Goal: Task Accomplishment & Management: Complete application form

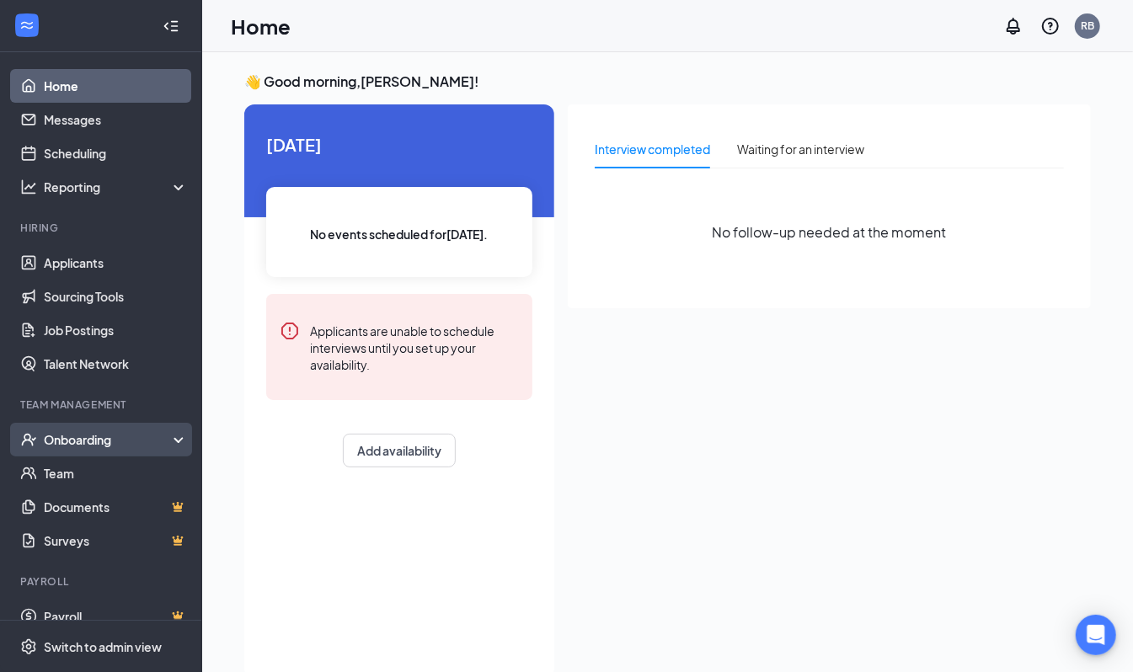
click at [106, 448] on div "Onboarding" at bounding box center [101, 440] width 202 height 34
click at [132, 443] on div "Onboarding" at bounding box center [109, 439] width 130 height 17
click at [136, 435] on div "Onboarding" at bounding box center [109, 439] width 130 height 17
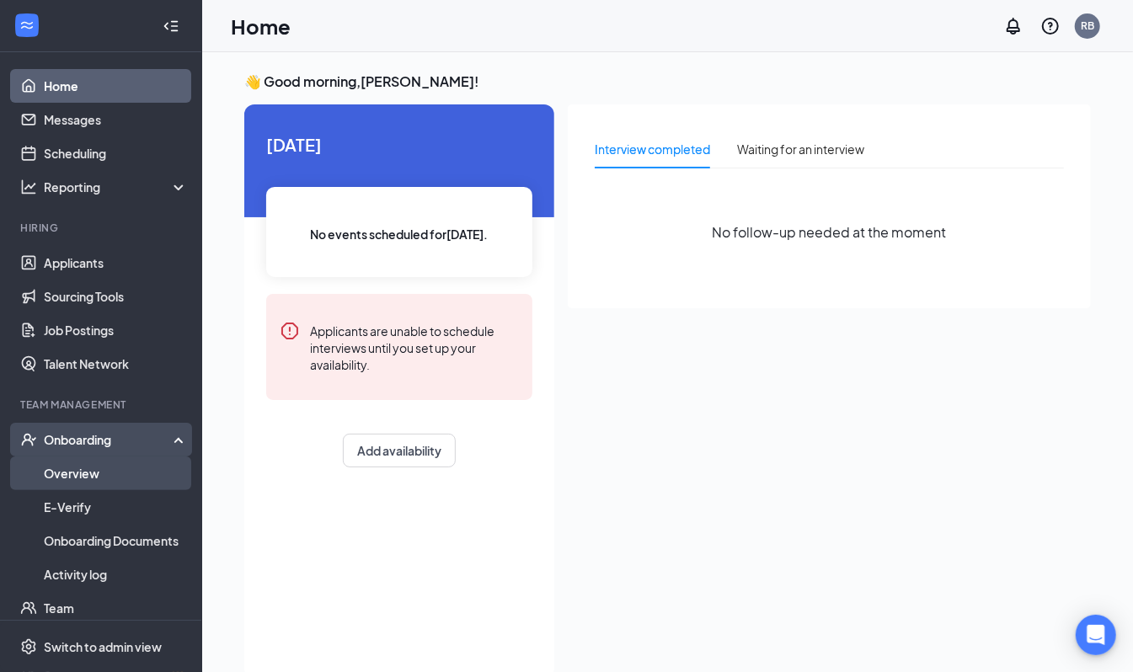
click at [135, 468] on link "Overview" at bounding box center [116, 474] width 144 height 34
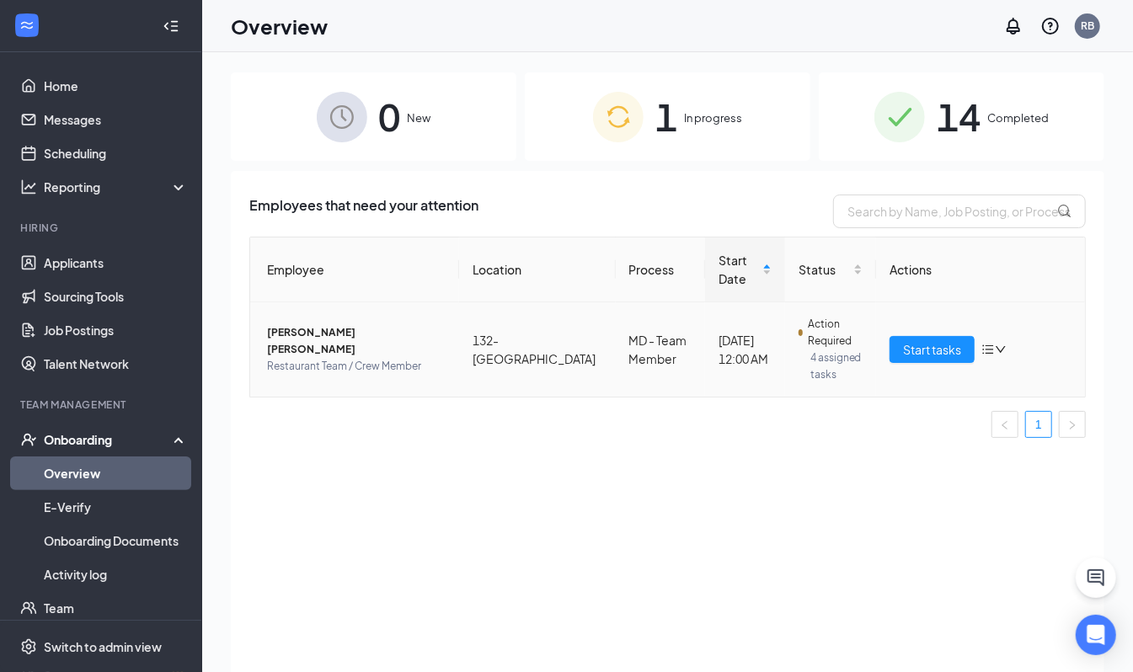
click at [812, 317] on span "Action Required" at bounding box center [835, 333] width 55 height 34
click at [405, 328] on span "[PERSON_NAME] [PERSON_NAME]" at bounding box center [356, 341] width 179 height 34
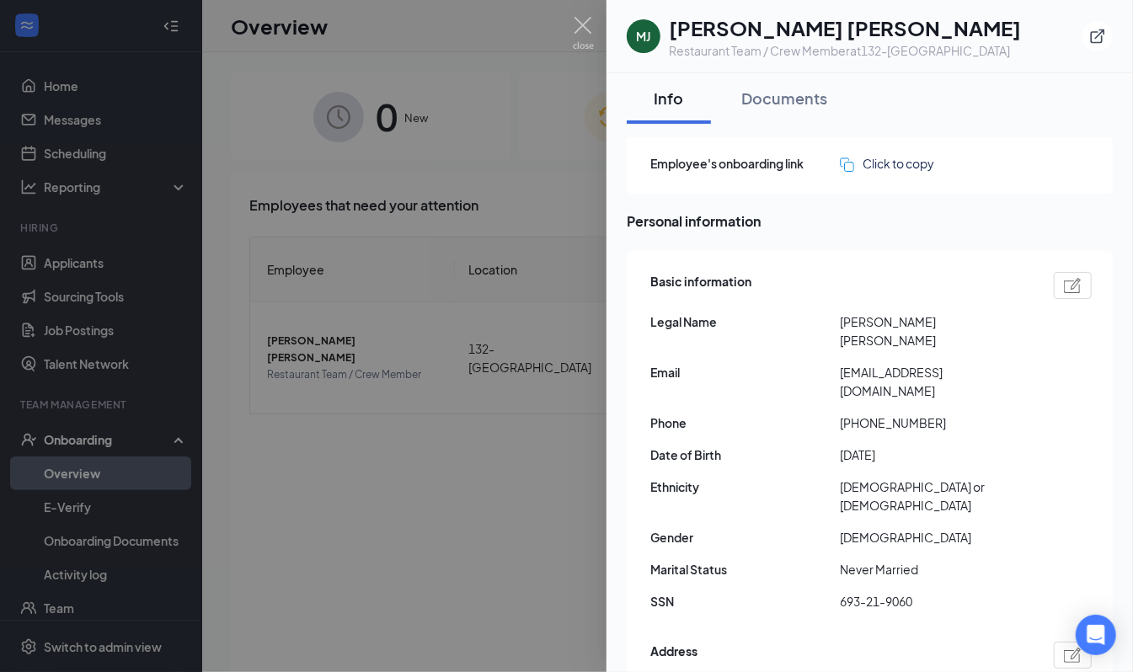
click at [574, 13] on div at bounding box center [566, 336] width 1133 height 672
click at [576, 19] on div "Overview RB" at bounding box center [659, 26] width 914 height 52
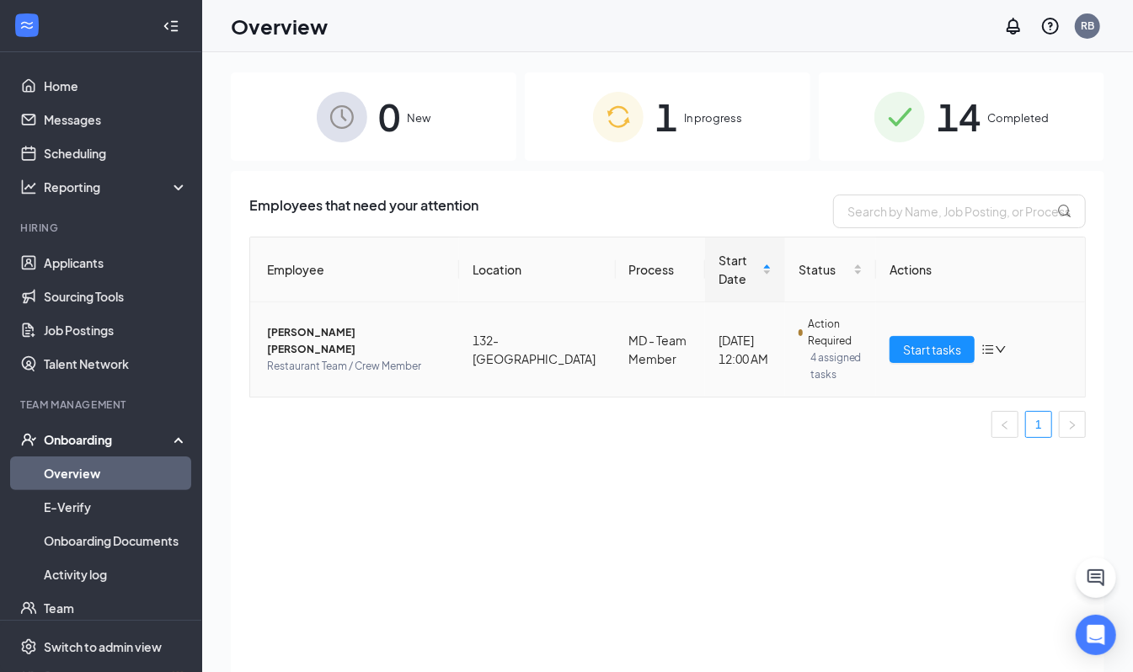
click at [785, 321] on td "Action Required 4 assigned tasks" at bounding box center [831, 349] width 92 height 94
click at [531, 315] on td "132-[GEOGRAPHIC_DATA]" at bounding box center [537, 349] width 157 height 94
click at [957, 340] on span "Start tasks" at bounding box center [932, 349] width 58 height 19
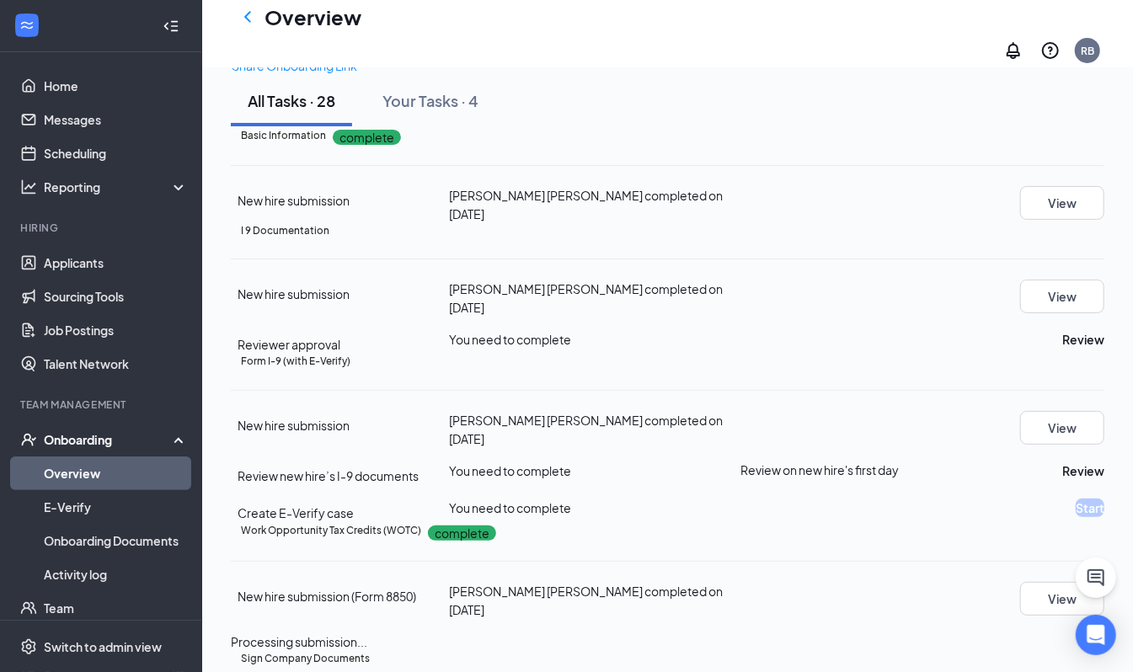
scroll to position [112, 0]
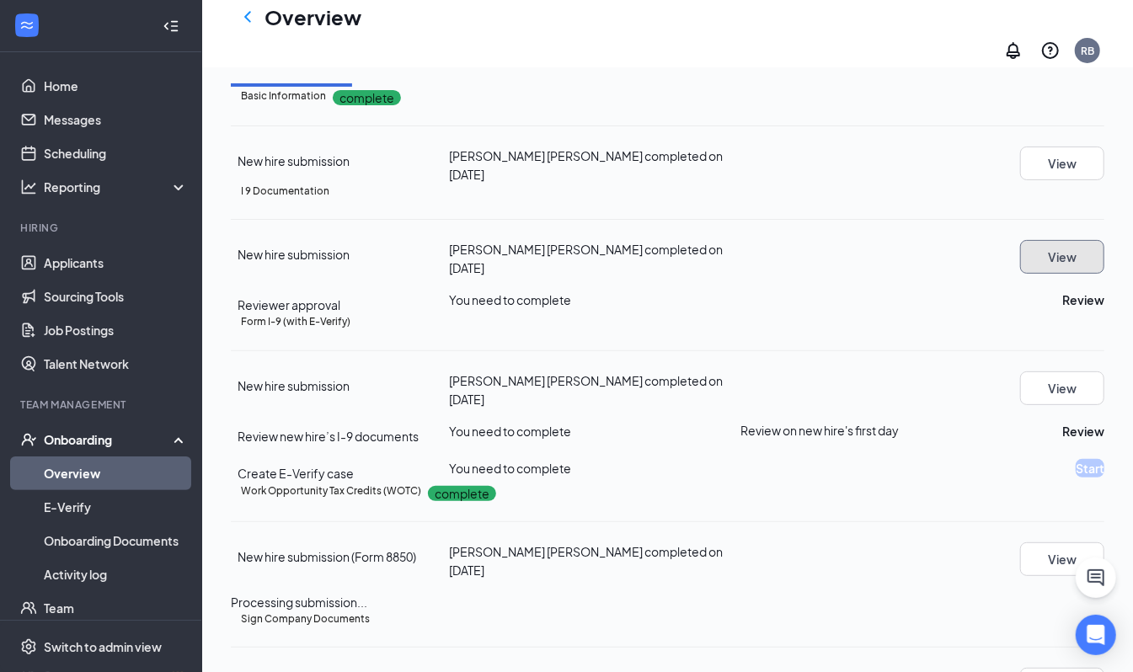
click at [1048, 274] on button "View" at bounding box center [1062, 257] width 84 height 34
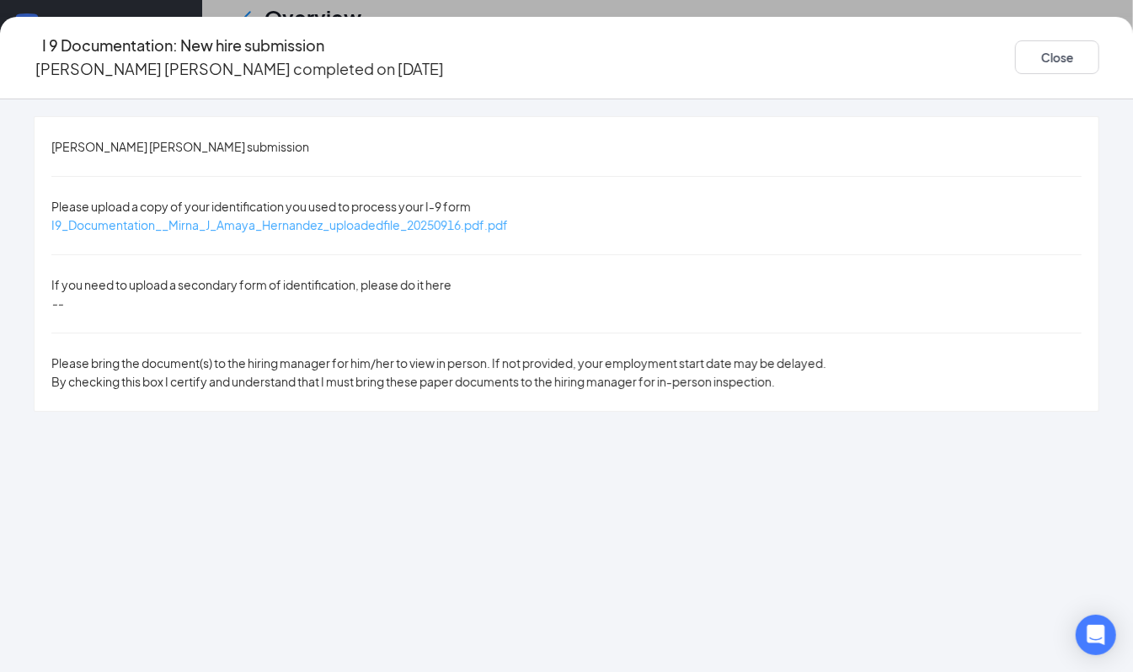
click at [338, 217] on span "I9_Documentation__Mirna_J_Amaya_Hernandez_uploadedfile_20250916.pdf.pdf" at bounding box center [279, 224] width 457 height 15
click at [1015, 48] on button "Close" at bounding box center [1057, 57] width 84 height 34
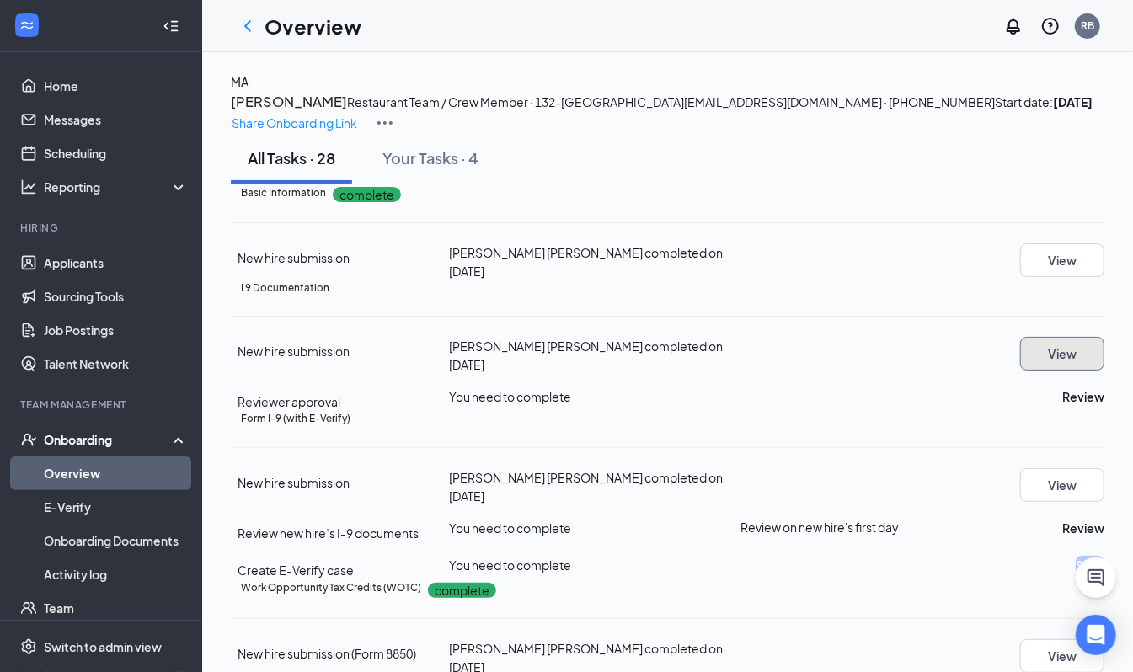
scroll to position [112, 0]
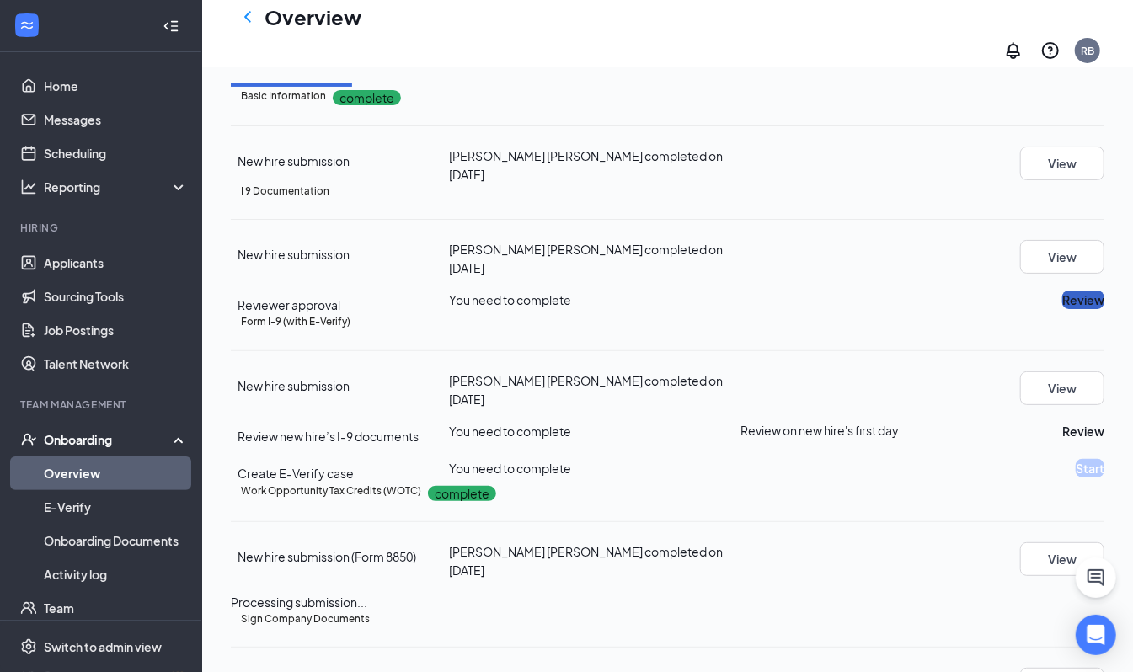
click at [1063, 309] on button "Review" at bounding box center [1084, 300] width 42 height 19
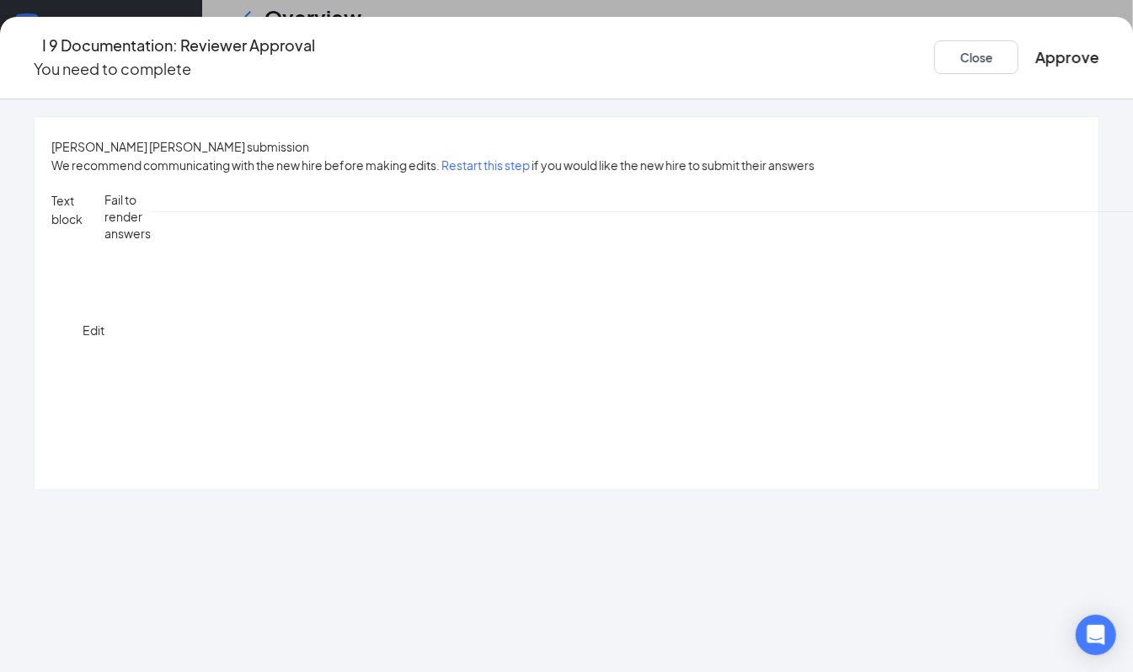
click at [1036, 46] on button "Approve" at bounding box center [1068, 58] width 64 height 24
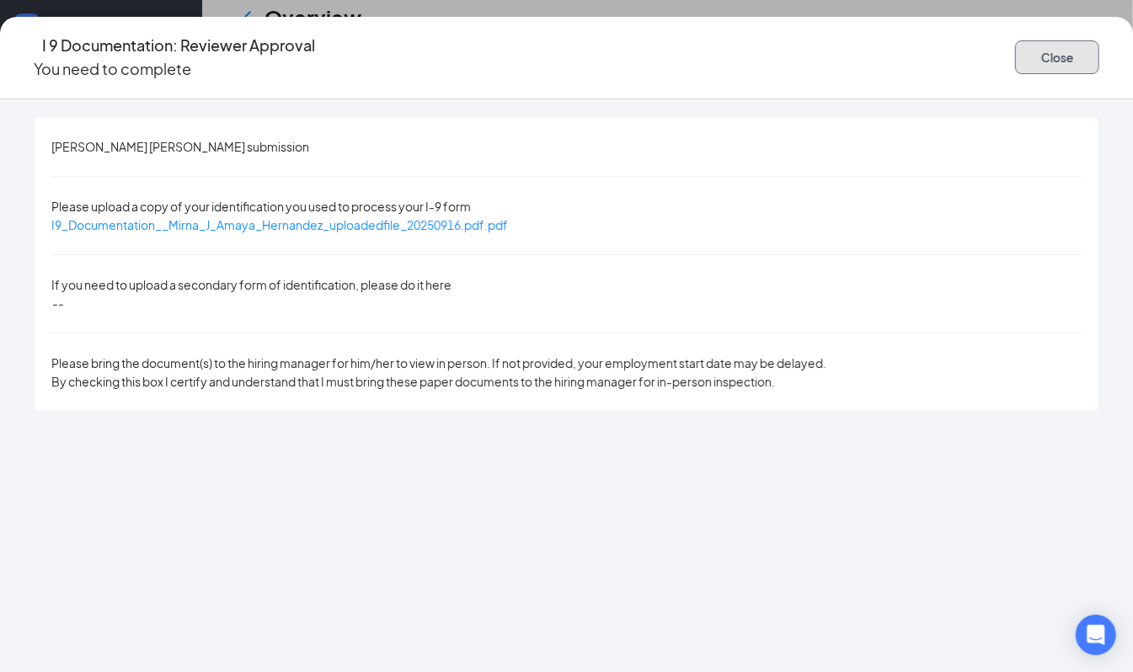
click at [1036, 51] on button "Close" at bounding box center [1057, 57] width 84 height 34
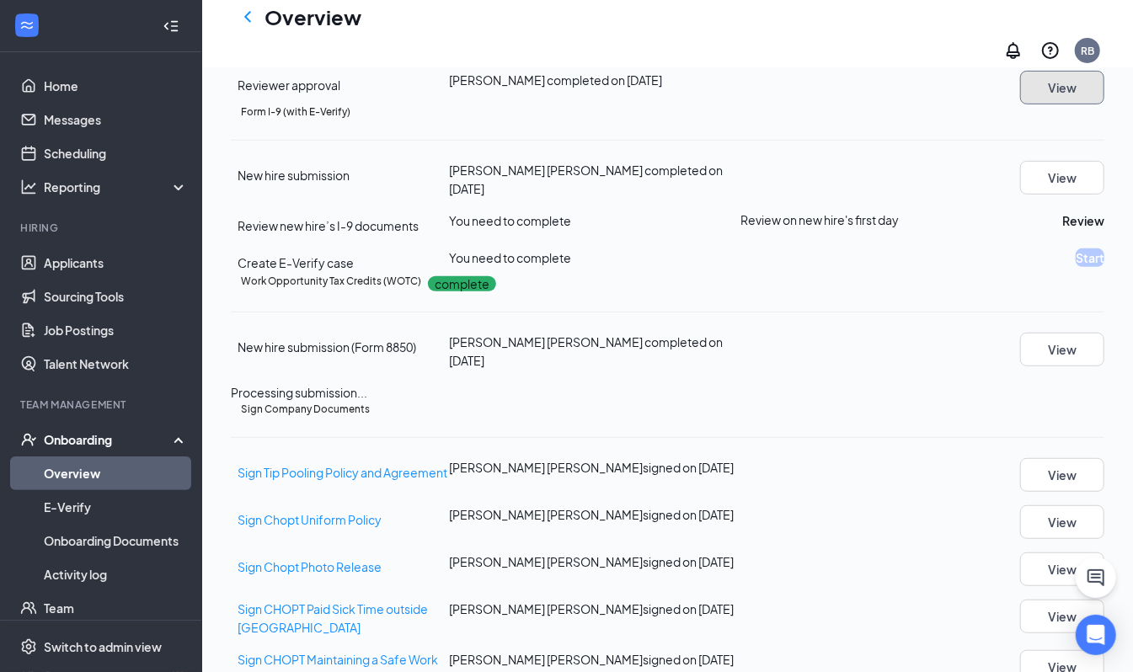
scroll to position [337, 0]
click at [1063, 228] on button "Review" at bounding box center [1084, 219] width 42 height 19
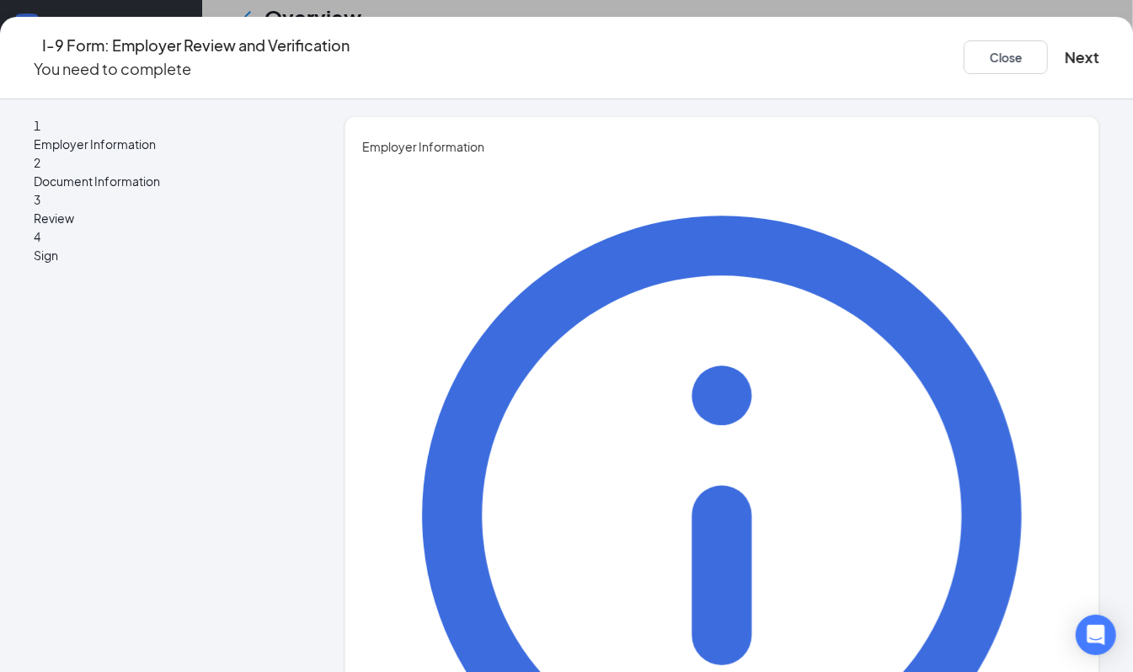
type input "Reina"
type input "[PERSON_NAME]"
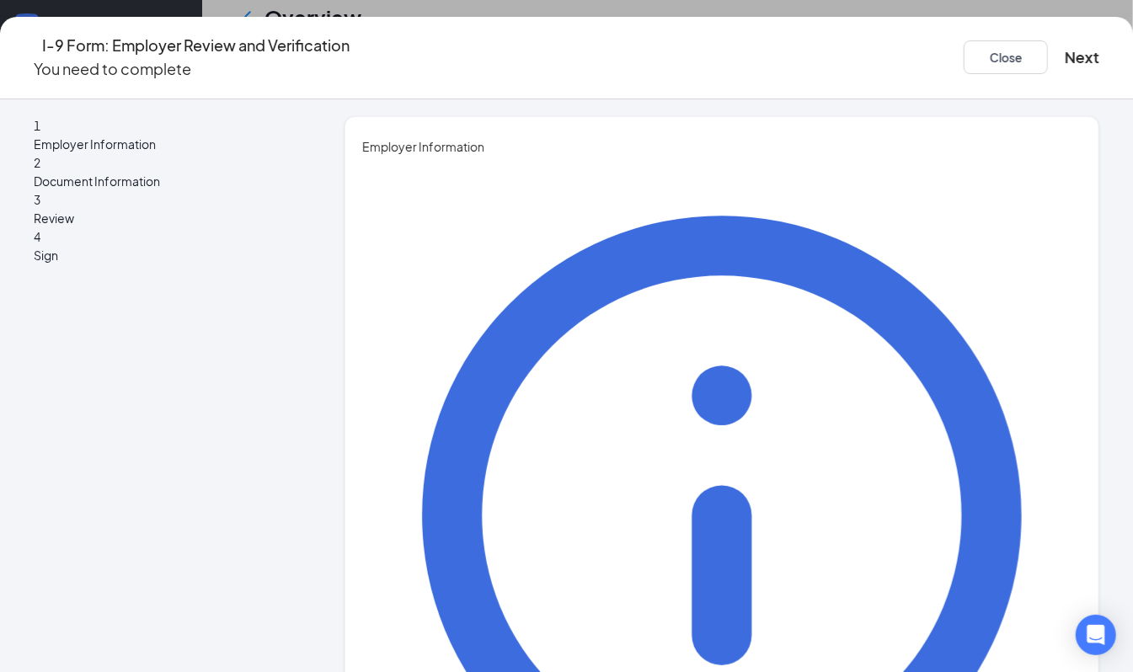
type input "General Manager"
type input "[EMAIL_ADDRESS][DOMAIN_NAME]"
type input "2403164477"
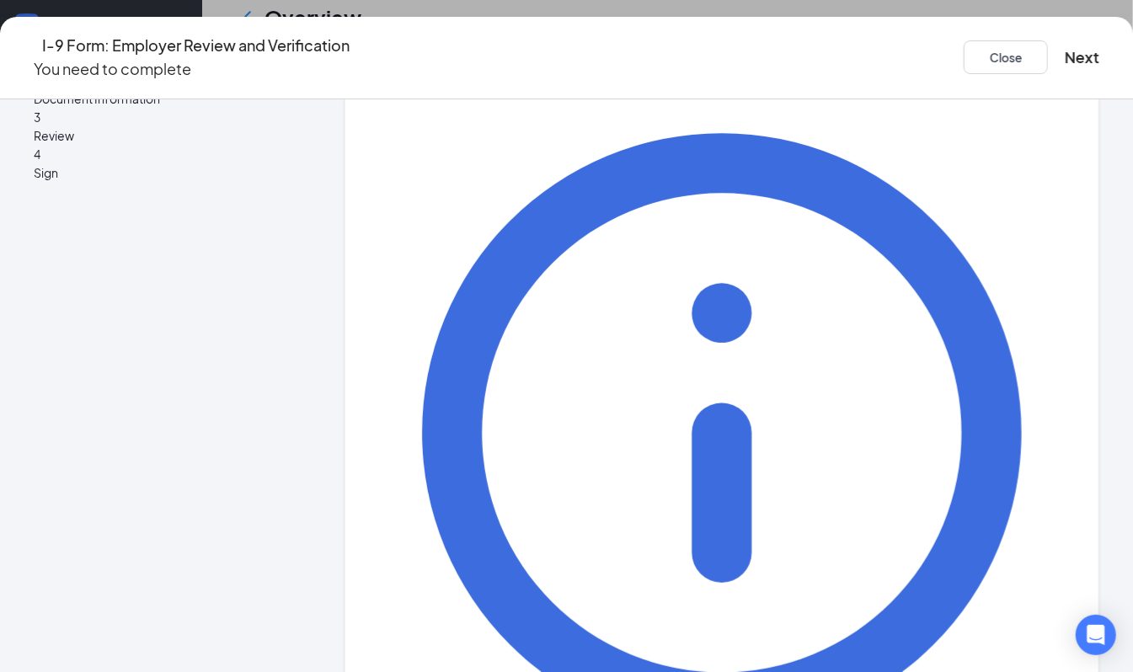
scroll to position [108, 0]
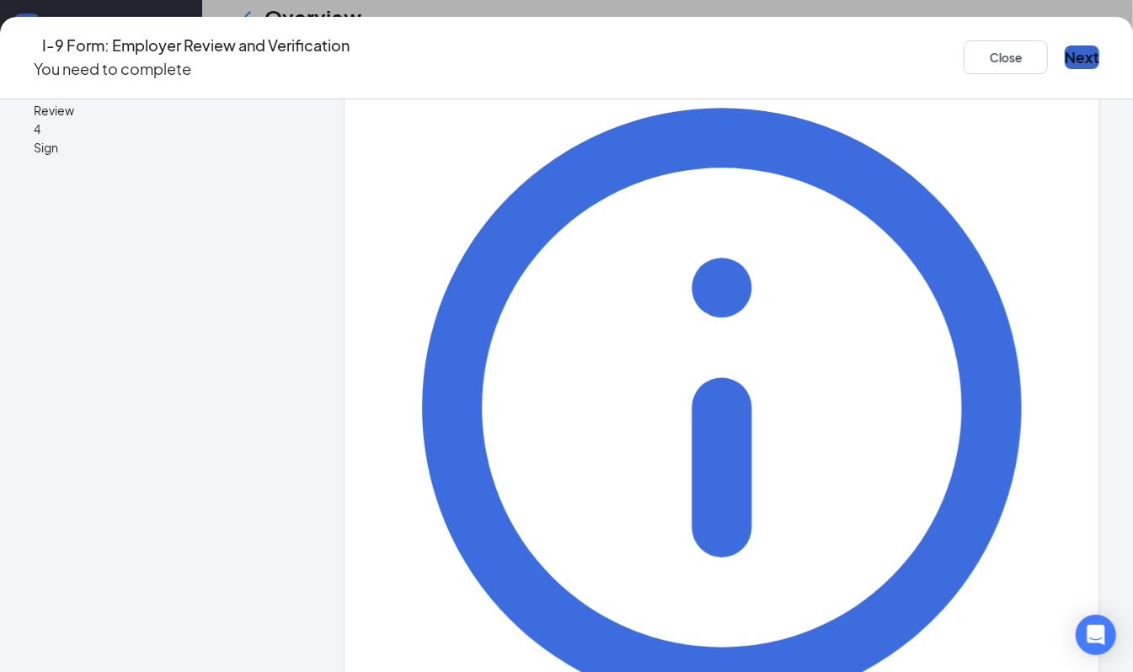
click at [1065, 51] on button "Next" at bounding box center [1082, 58] width 35 height 24
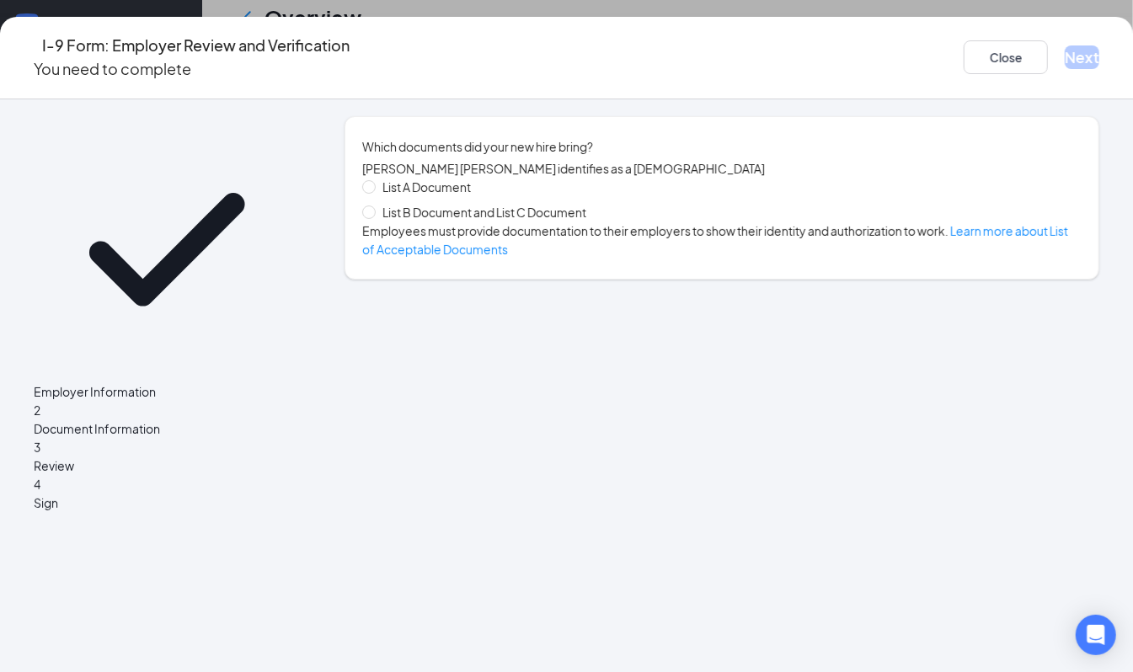
scroll to position [0, 0]
click at [470, 222] on span "List B Document and List C Document" at bounding box center [484, 212] width 217 height 19
click at [374, 217] on input "List B Document and List C Document" at bounding box center [368, 212] width 12 height 12
radio input "true"
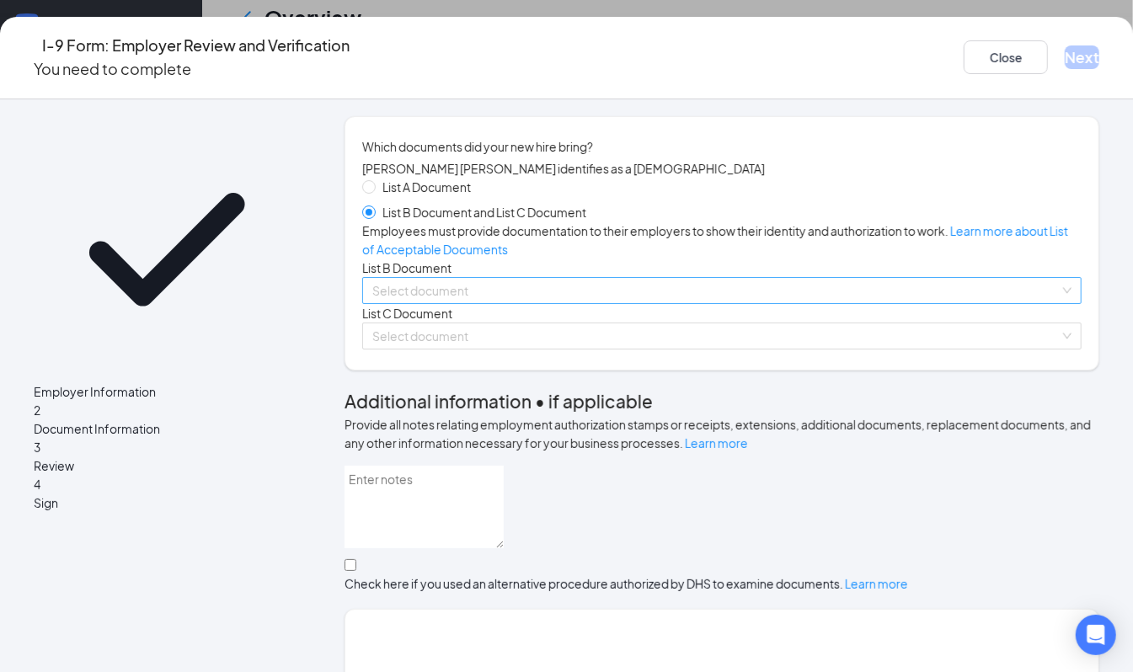
click at [547, 303] on input "search" at bounding box center [716, 290] width 688 height 25
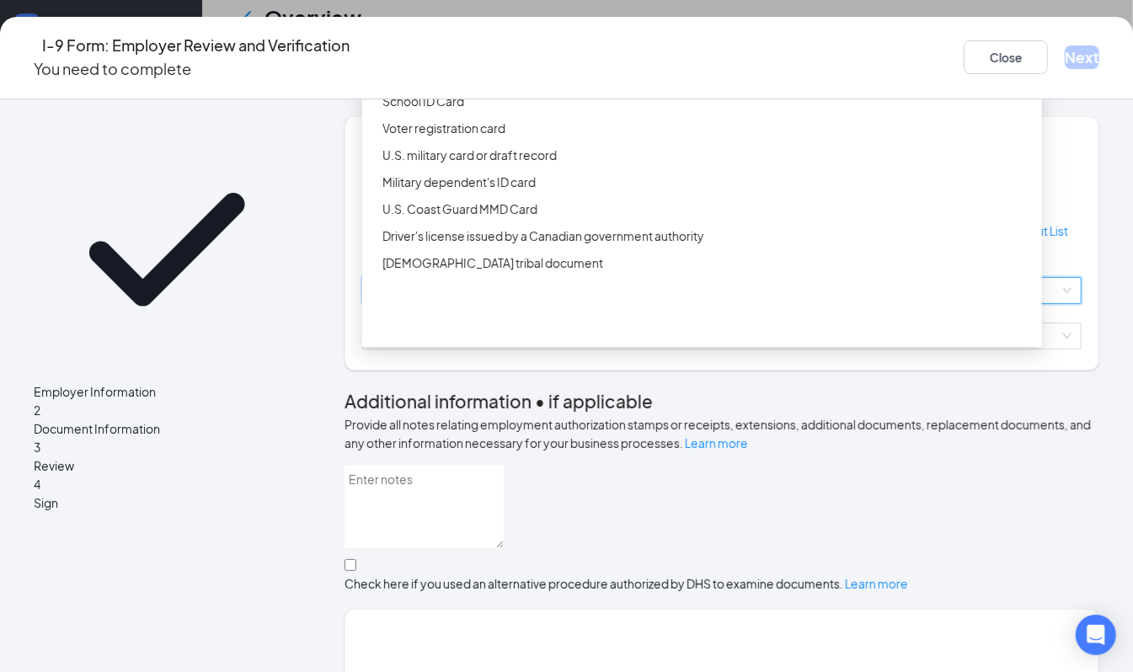
click at [509, 83] on div "ID Card issued by federal, state, or local government agency" at bounding box center [708, 74] width 650 height 19
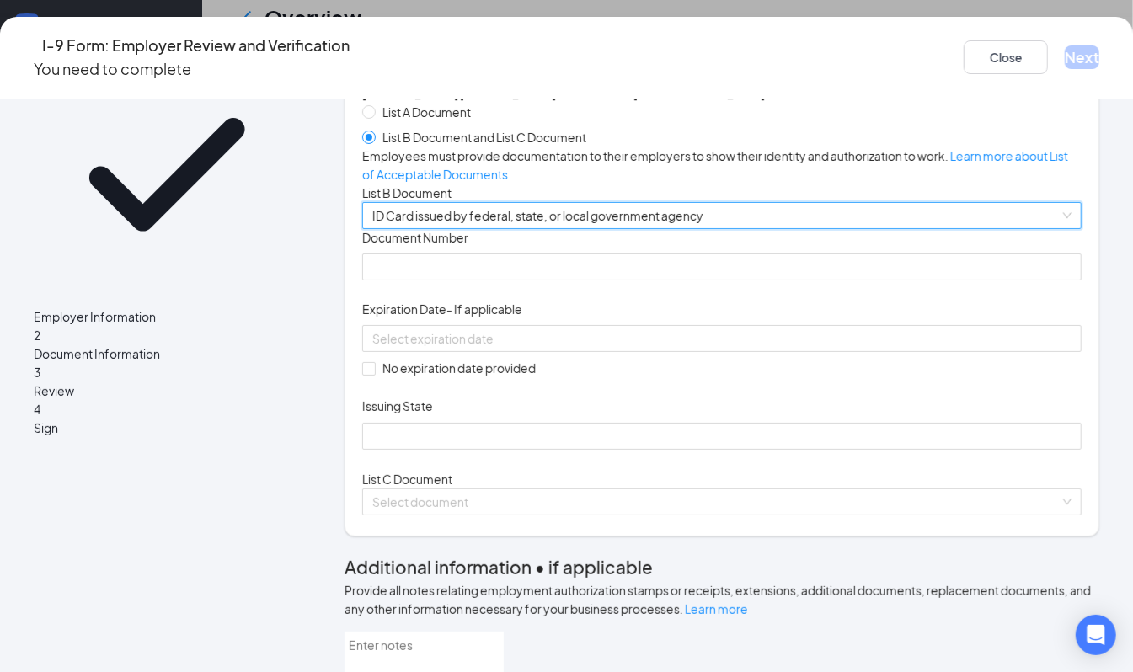
scroll to position [112, 0]
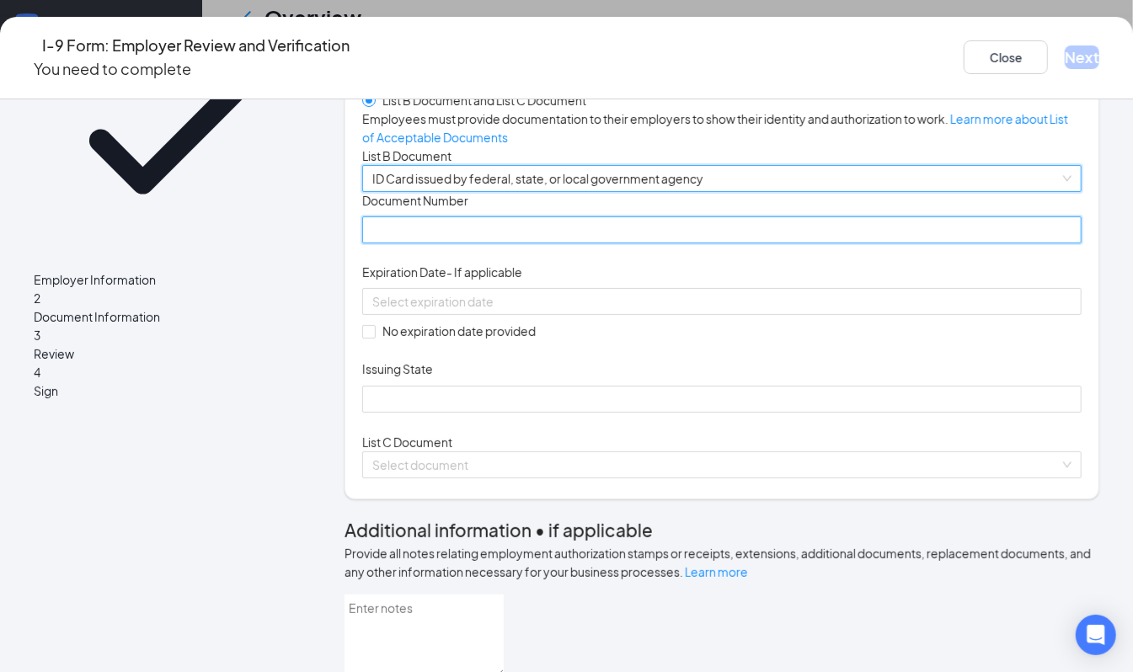
click at [433, 244] on input "Document Number" at bounding box center [722, 230] width 720 height 27
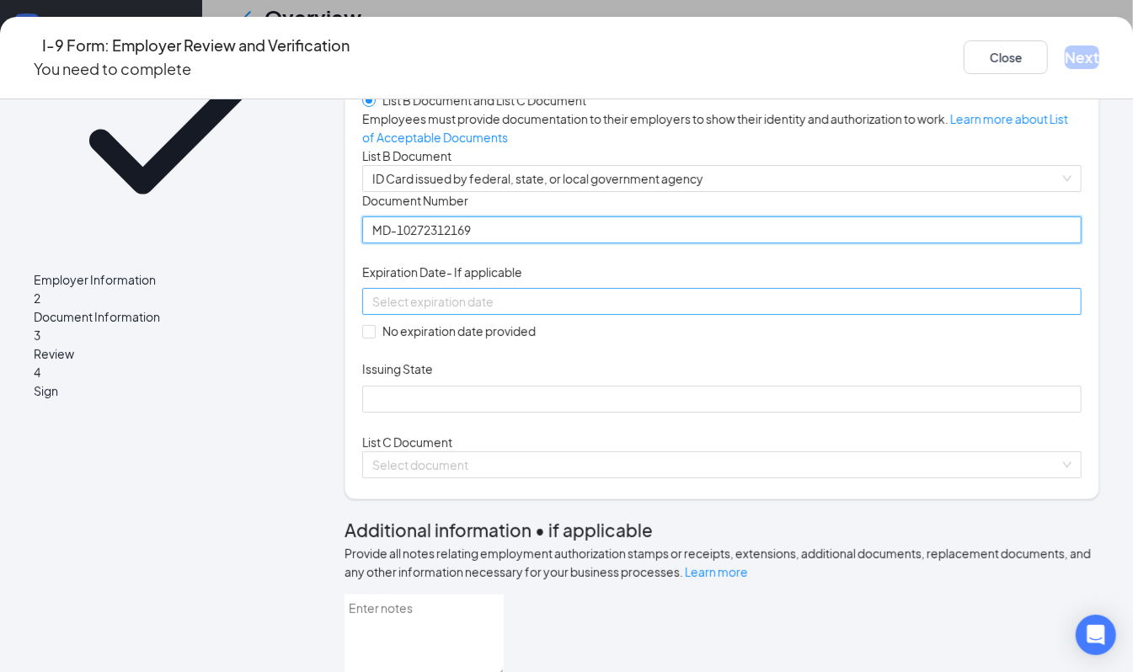
type input "MD-10272312169"
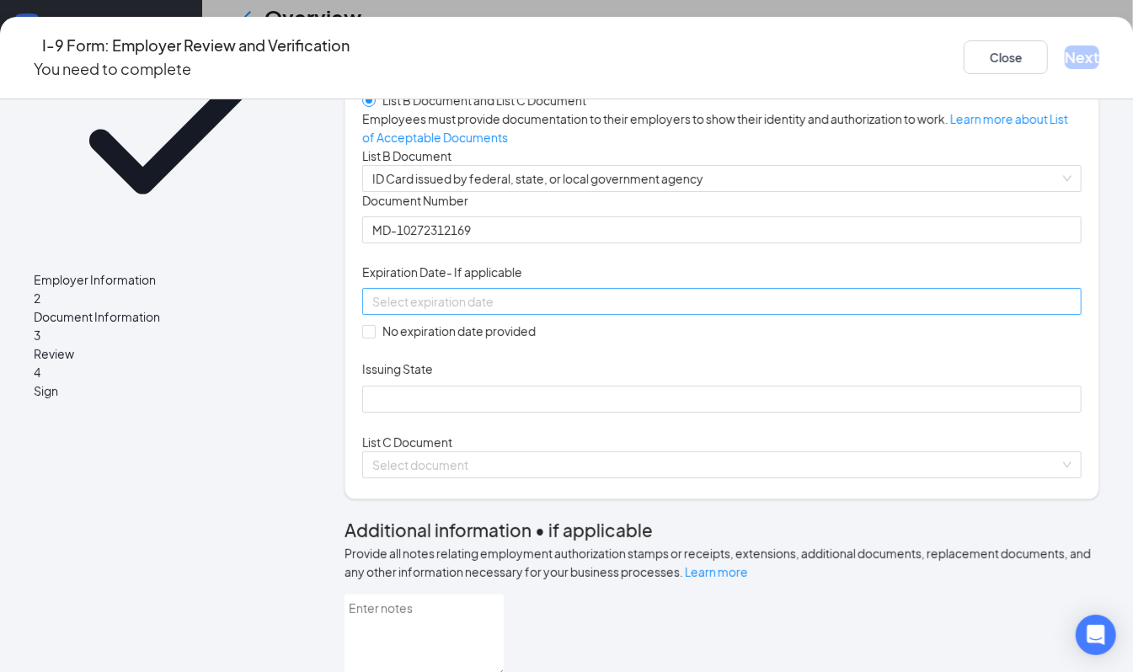
click at [455, 311] on input at bounding box center [720, 301] width 696 height 19
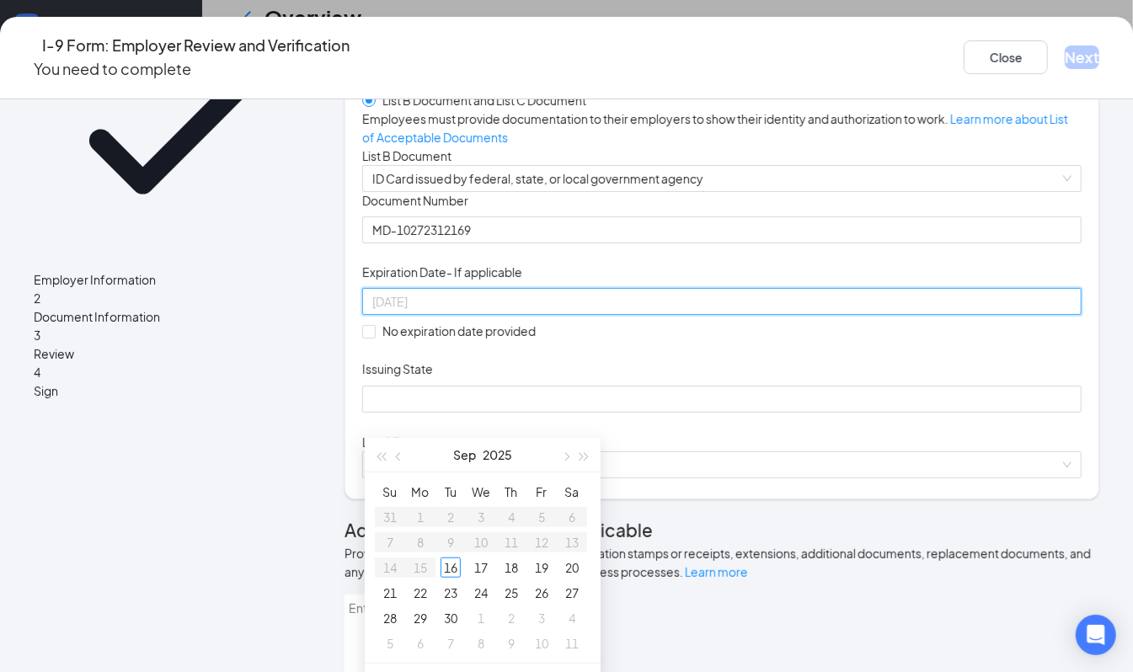
type input "[DATE]"
click at [584, 455] on span "button" at bounding box center [585, 457] width 8 height 8
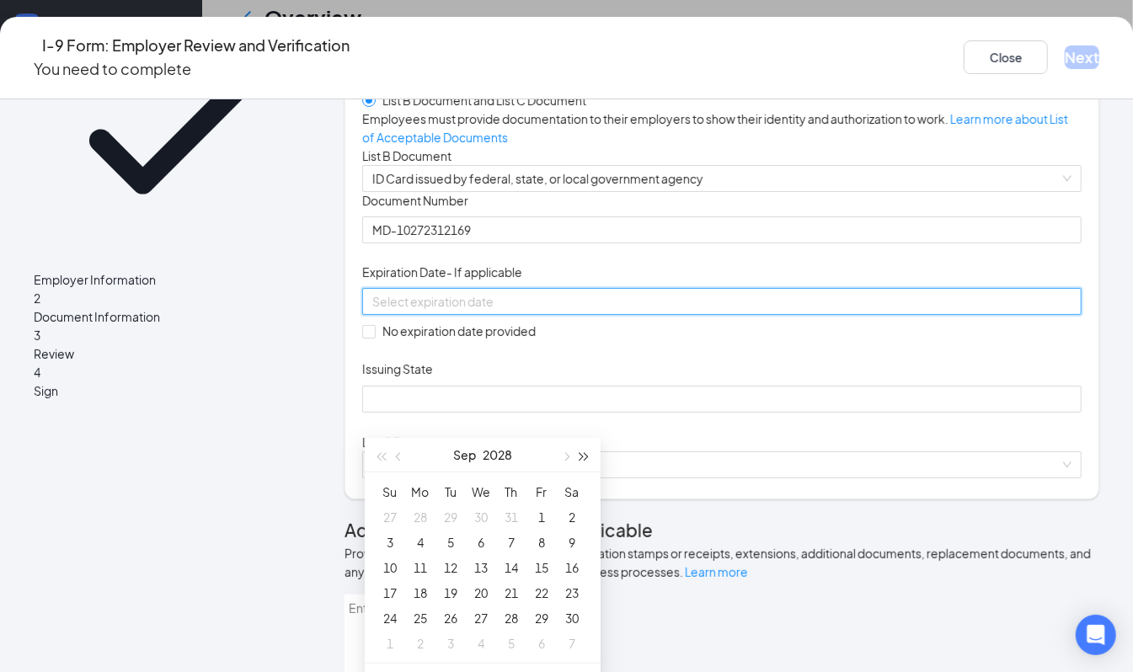
click at [584, 455] on span "button" at bounding box center [585, 457] width 8 height 8
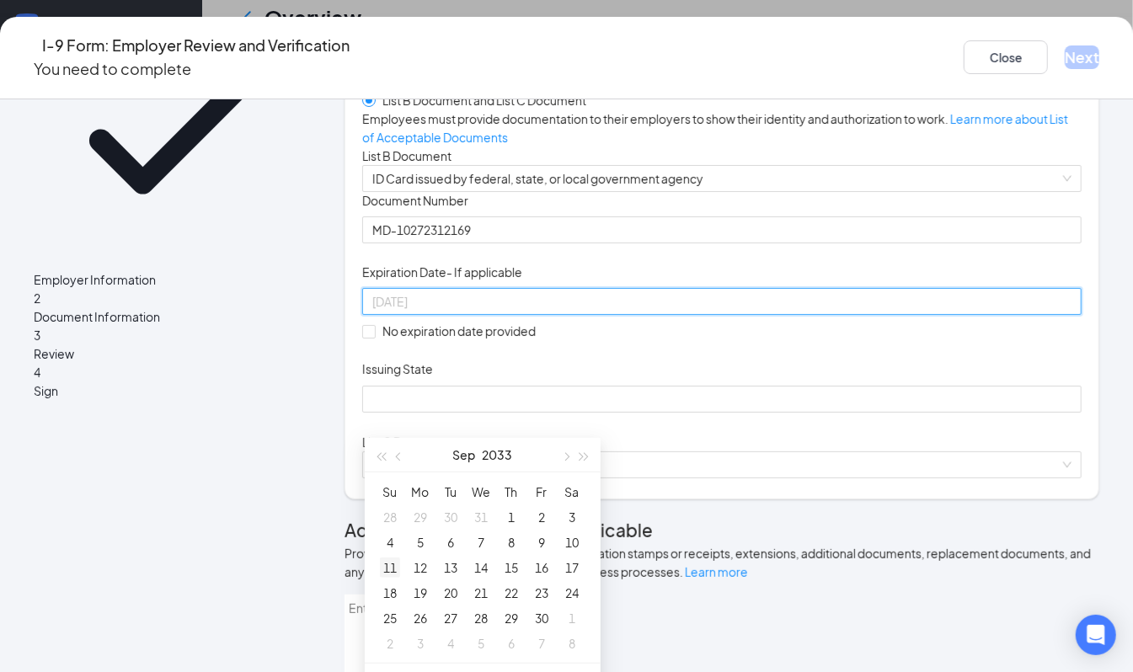
type input "[DATE]"
click at [391, 566] on div "11" at bounding box center [390, 568] width 20 height 20
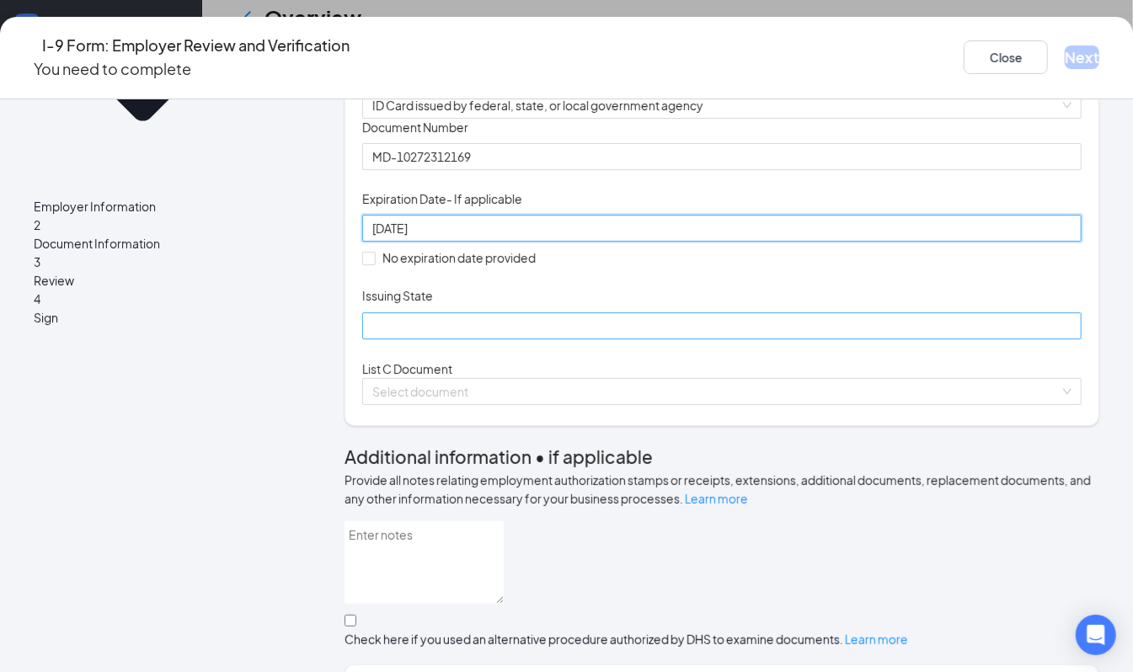
scroll to position [224, 0]
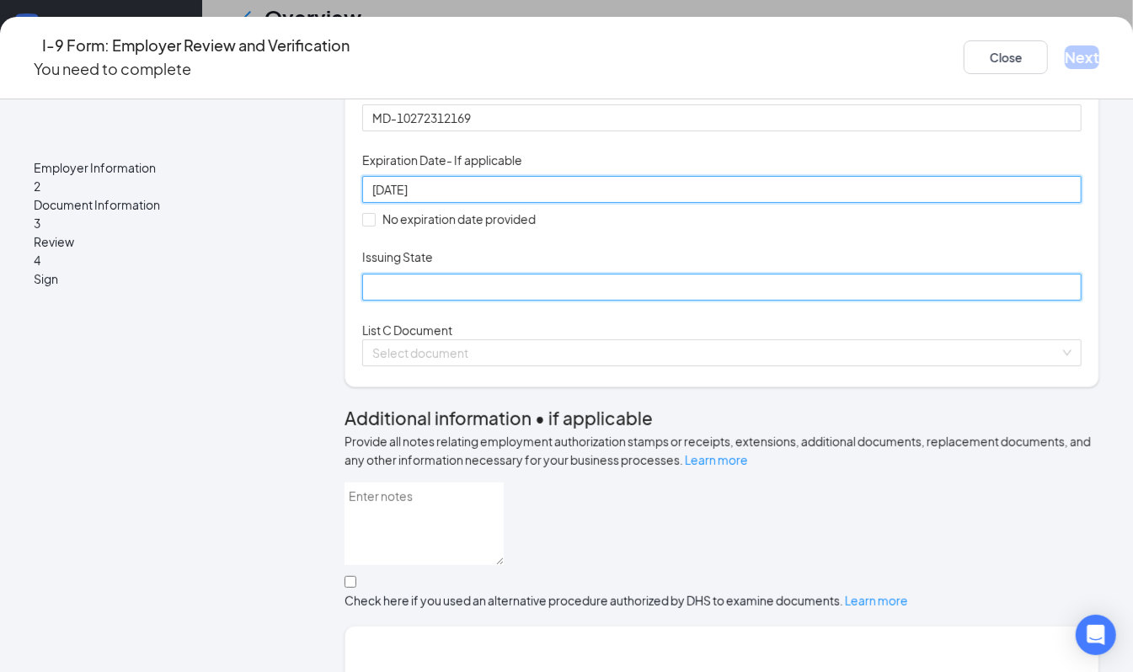
click at [474, 301] on input "Issuing State" at bounding box center [722, 287] width 720 height 27
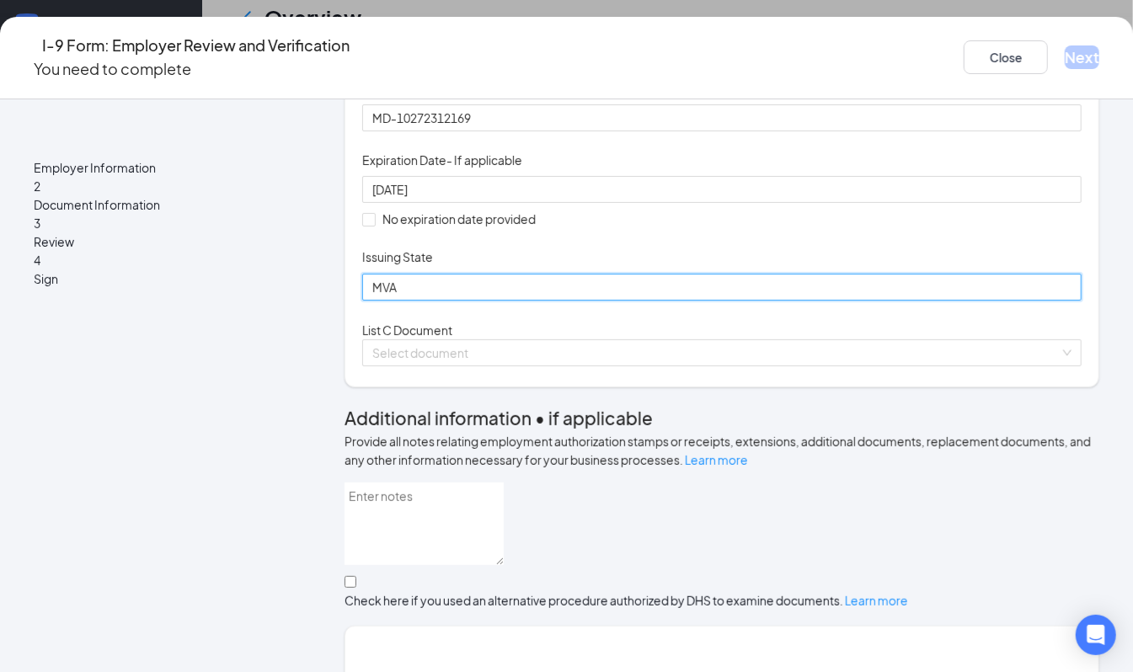
scroll to position [337, 0]
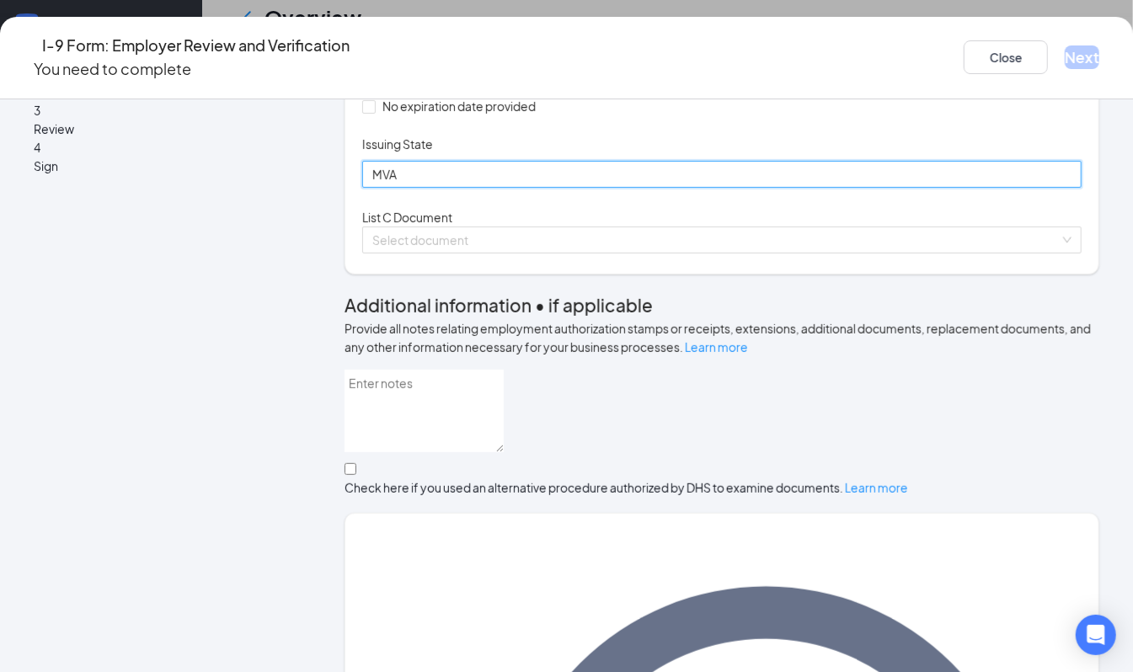
drag, startPoint x: 419, startPoint y: 297, endPoint x: 348, endPoint y: 297, distance: 70.8
click at [348, 275] on div "Which documents did your new hire bring? [PERSON_NAME] [PERSON_NAME] identifies…" at bounding box center [722, 26] width 755 height 495
type input "MD"
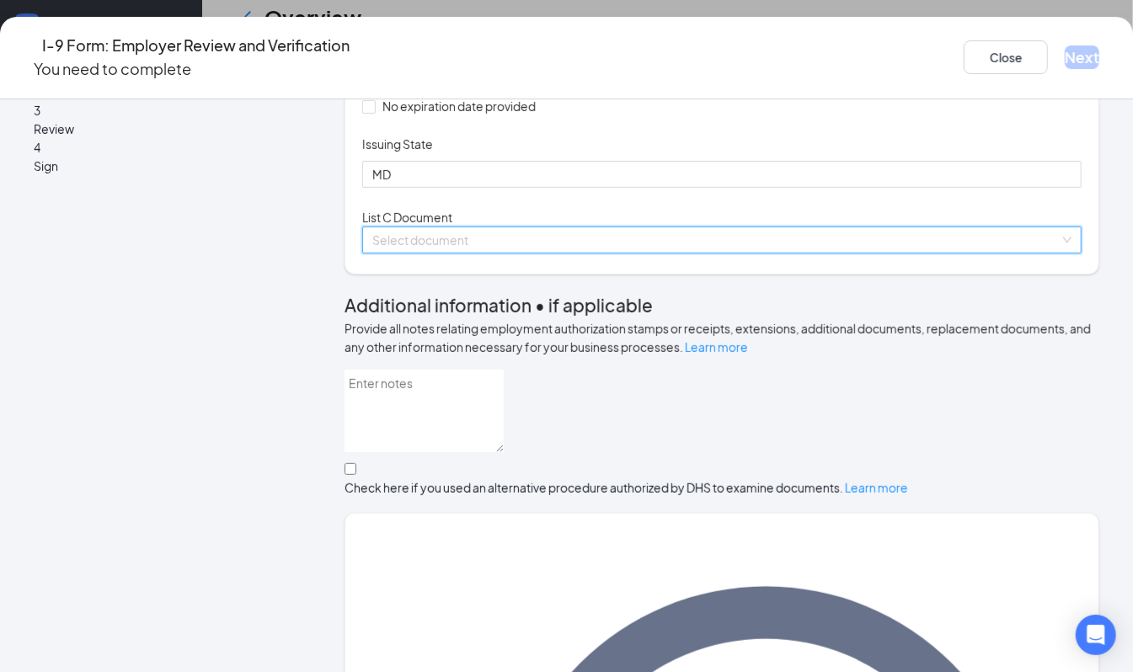
click at [484, 253] on input "search" at bounding box center [716, 240] width 688 height 25
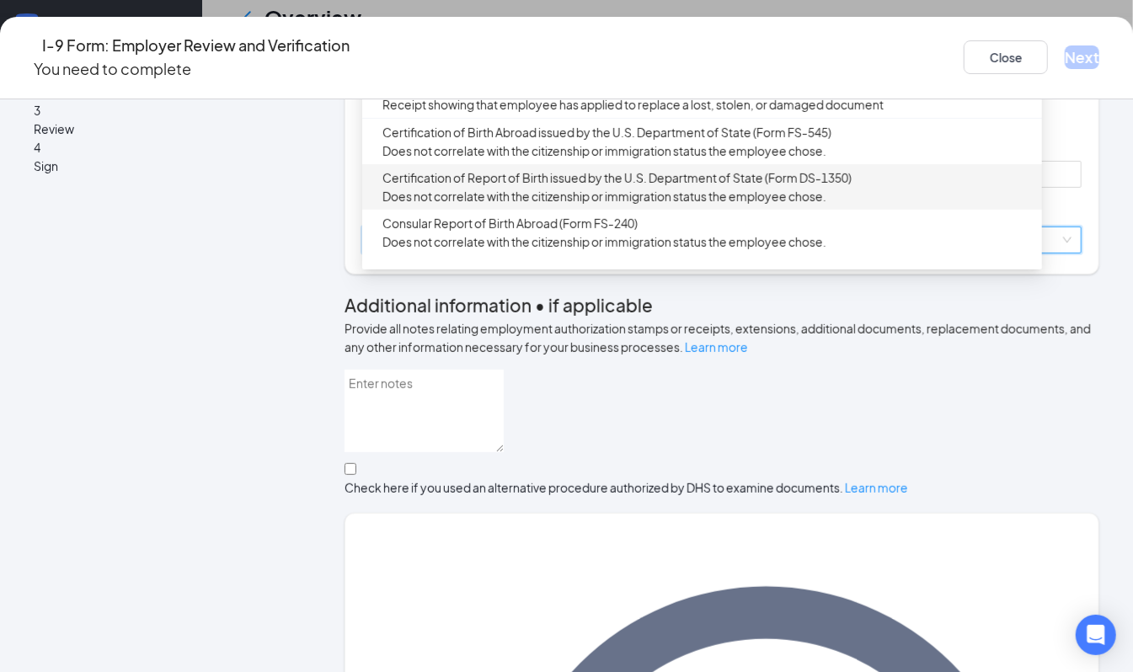
click at [388, 275] on div "Which documents did your new hire bring? [PERSON_NAME] [PERSON_NAME] identifies…" at bounding box center [722, 26] width 755 height 495
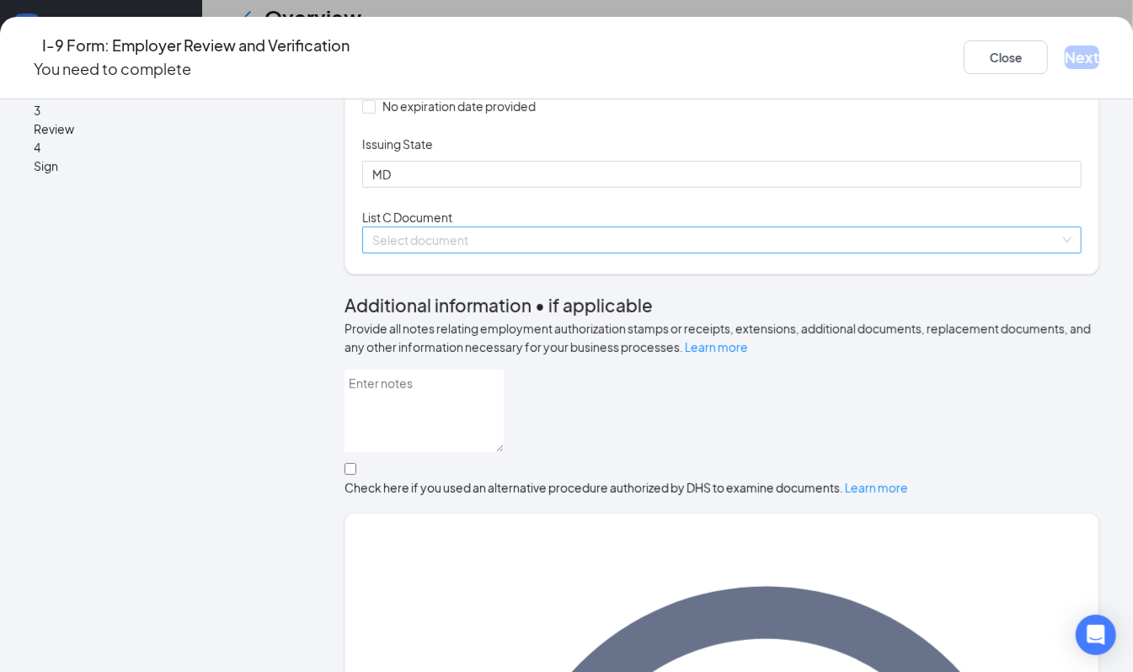
click at [482, 253] on input "search" at bounding box center [716, 240] width 688 height 25
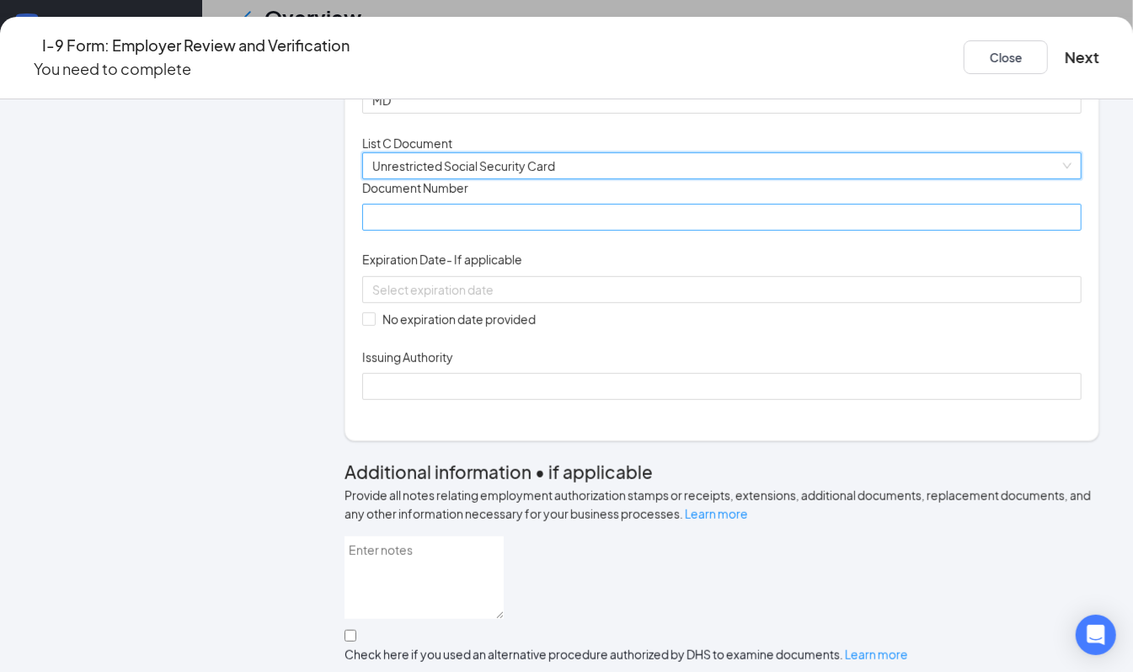
scroll to position [449, 0]
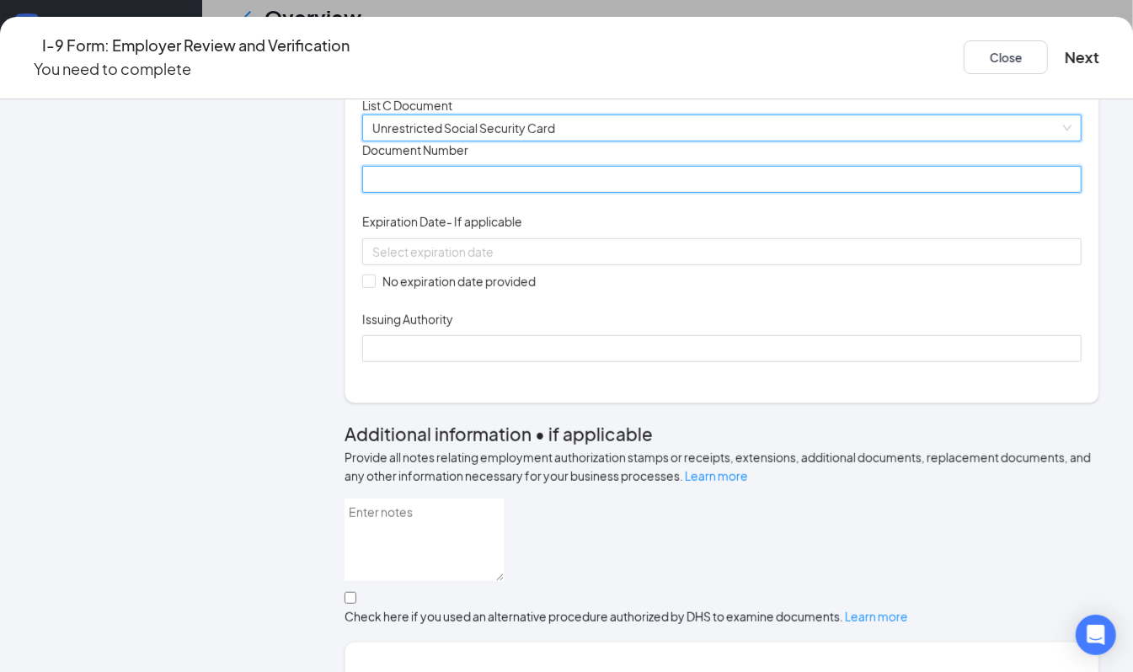
click at [490, 193] on input "Document Number" at bounding box center [722, 179] width 720 height 27
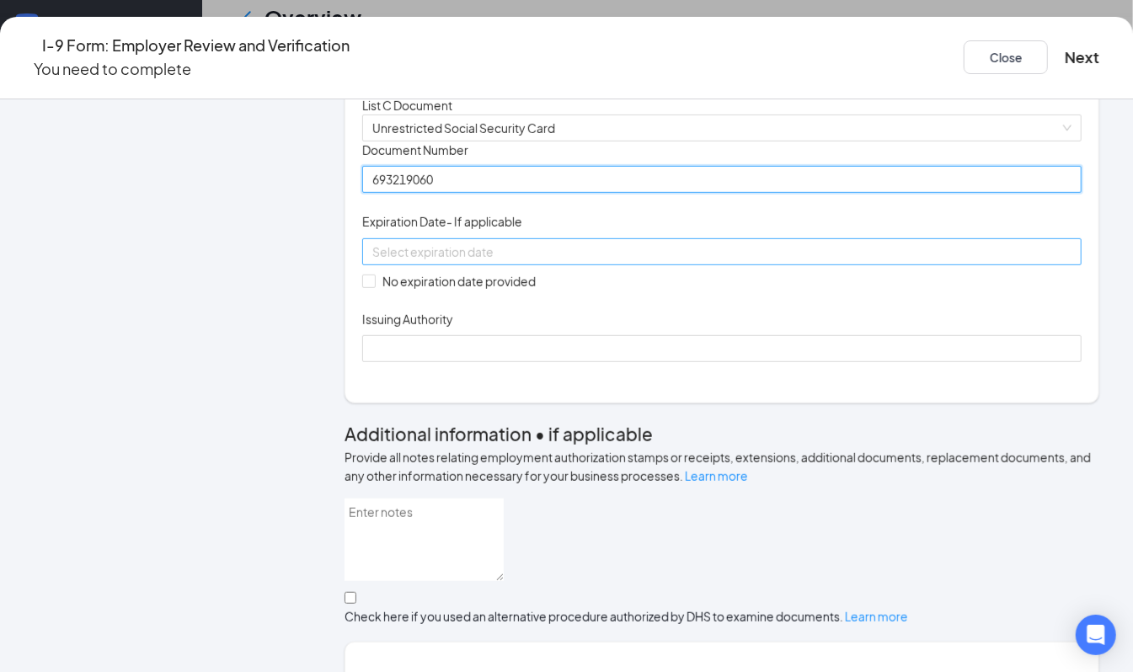
type input "693219060"
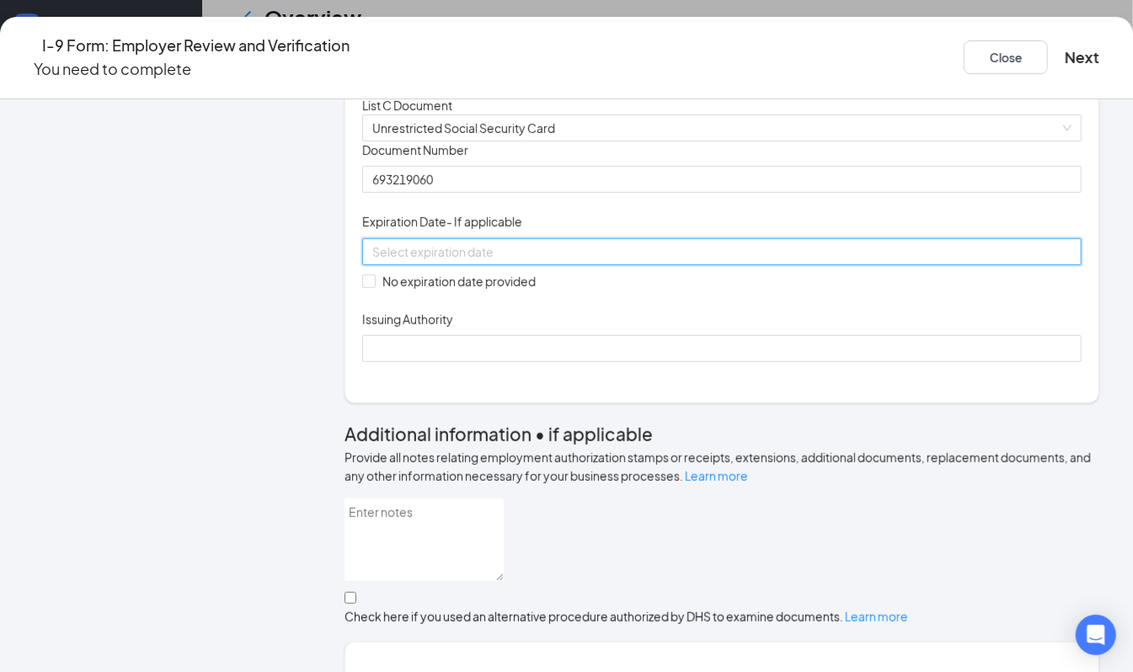
click at [501, 261] on input at bounding box center [720, 252] width 696 height 19
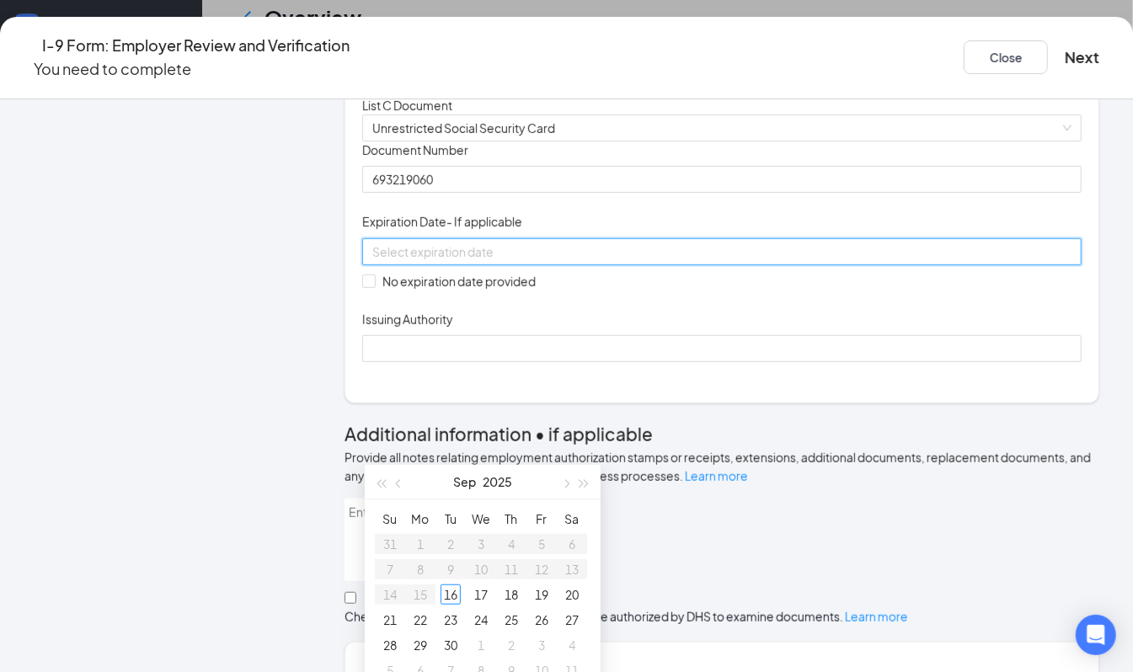
click at [688, 362] on div "Document Title Unrestricted Social Security Card Document Number 693219060 Expi…" at bounding box center [722, 252] width 720 height 221
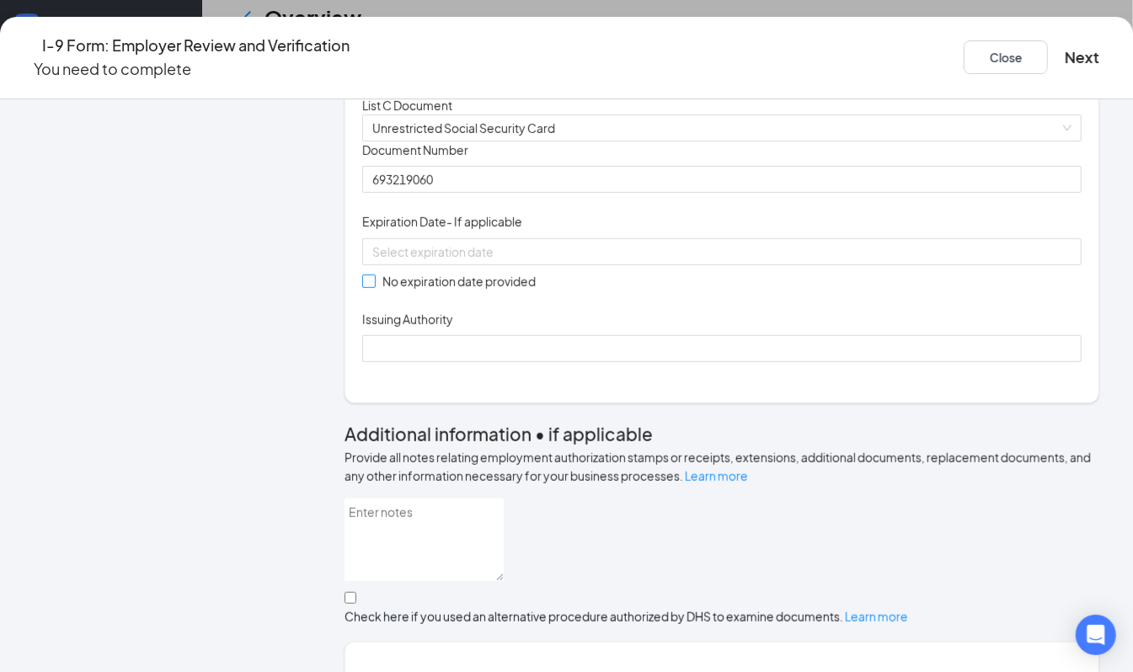
click at [374, 286] on input "No expiration date provided" at bounding box center [368, 281] width 12 height 12
checkbox input "true"
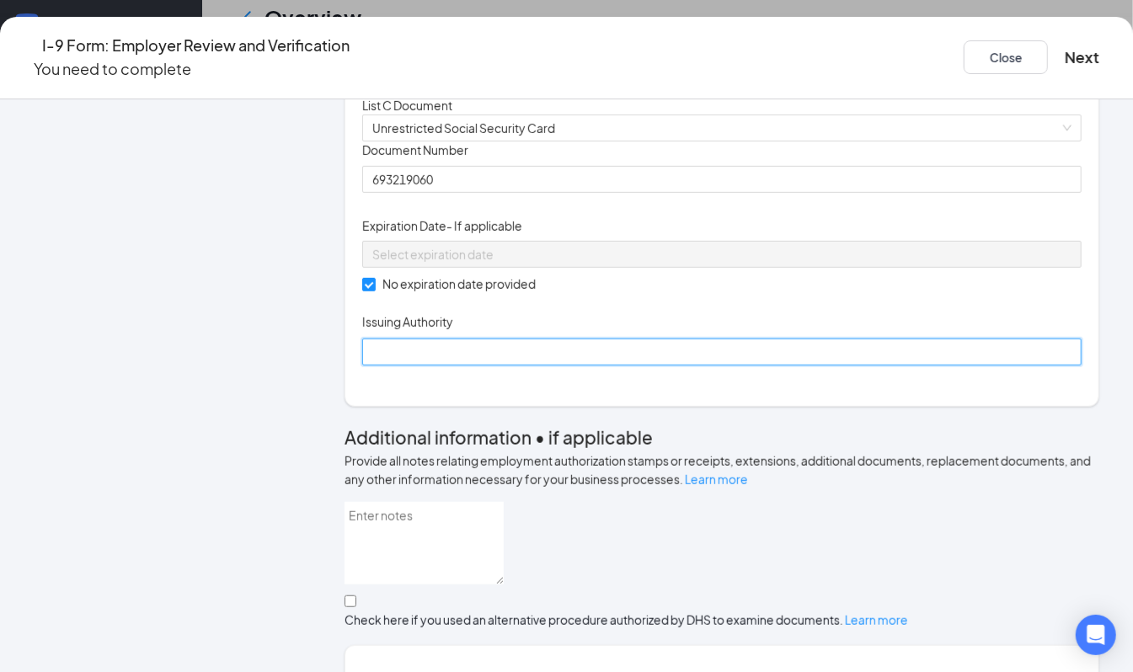
click at [379, 366] on input "Issuing Authority" at bounding box center [722, 352] width 720 height 27
click at [517, 366] on input "Issuing Authority" at bounding box center [722, 352] width 720 height 27
type input "[GEOGRAPHIC_DATA]"
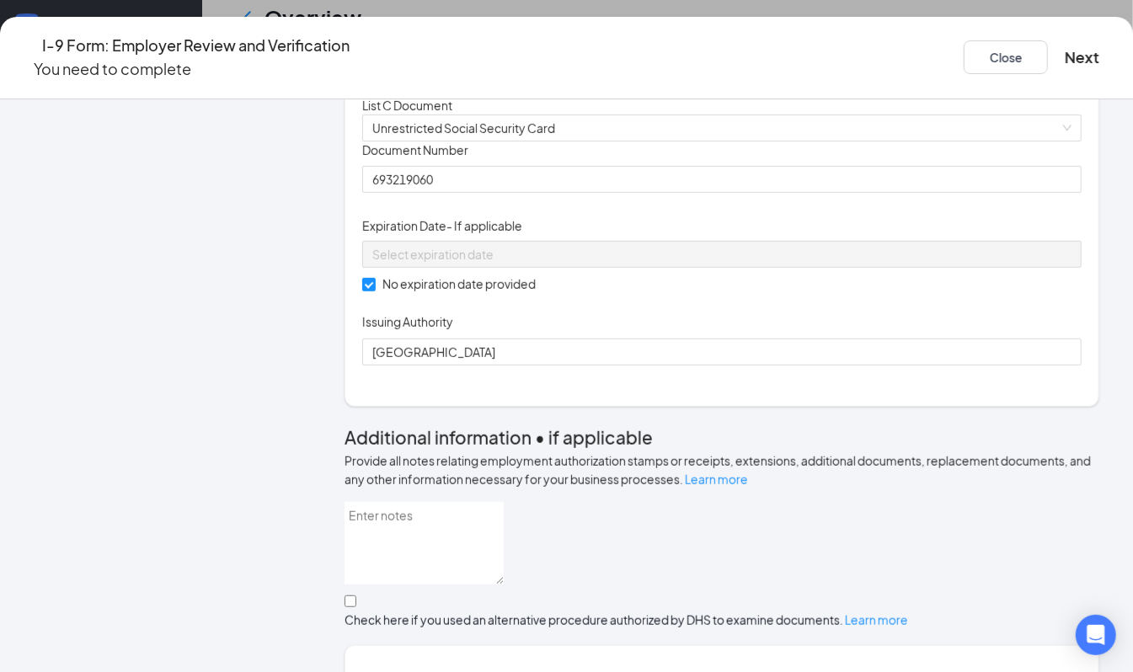
click at [735, 366] on div "Document Title Unrestricted Social Security Card Document Number 693219060 Expi…" at bounding box center [722, 254] width 720 height 224
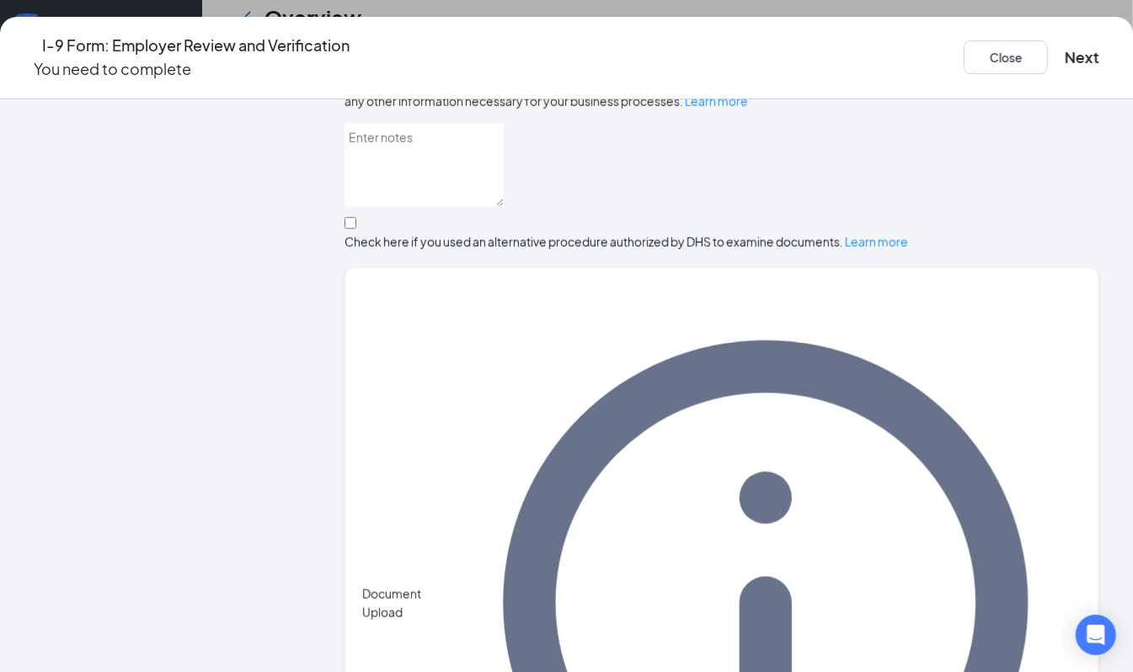
scroll to position [561, 0]
click at [1065, 46] on button "Next" at bounding box center [1082, 58] width 35 height 24
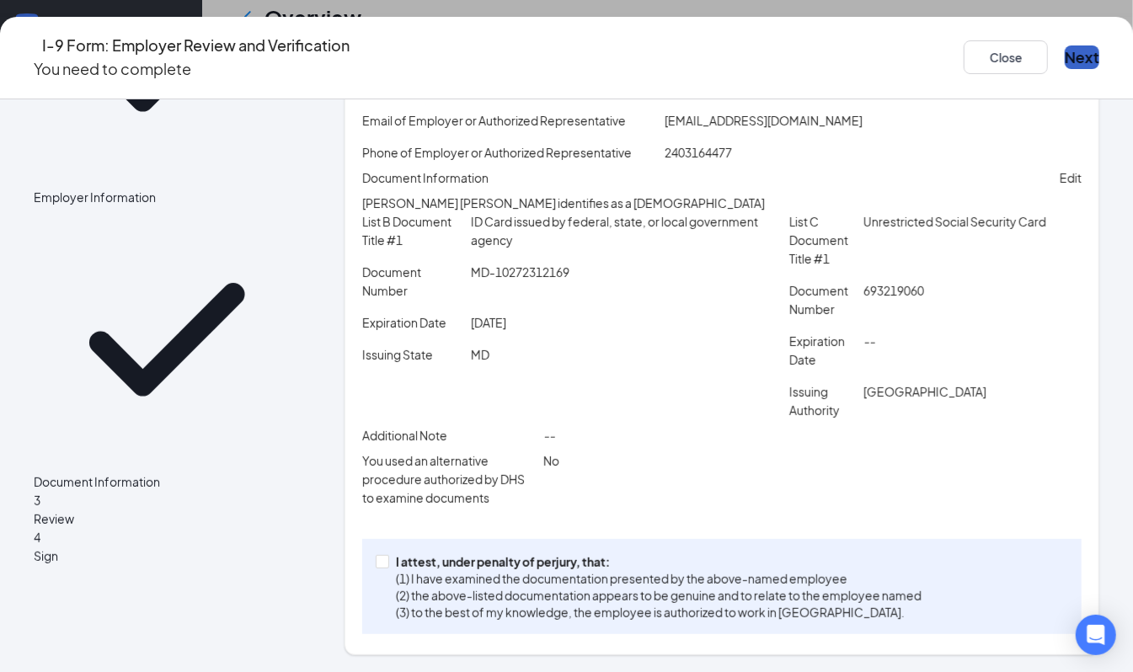
scroll to position [345, 0]
click at [383, 553] on div "I attest, under penalty of [PERSON_NAME], that: (1) I have examined the documen…" at bounding box center [722, 586] width 720 height 95
click at [388, 564] on input "I attest, under penalty of [PERSON_NAME], that: (1) I have examined the documen…" at bounding box center [382, 561] width 12 height 12
checkbox input "true"
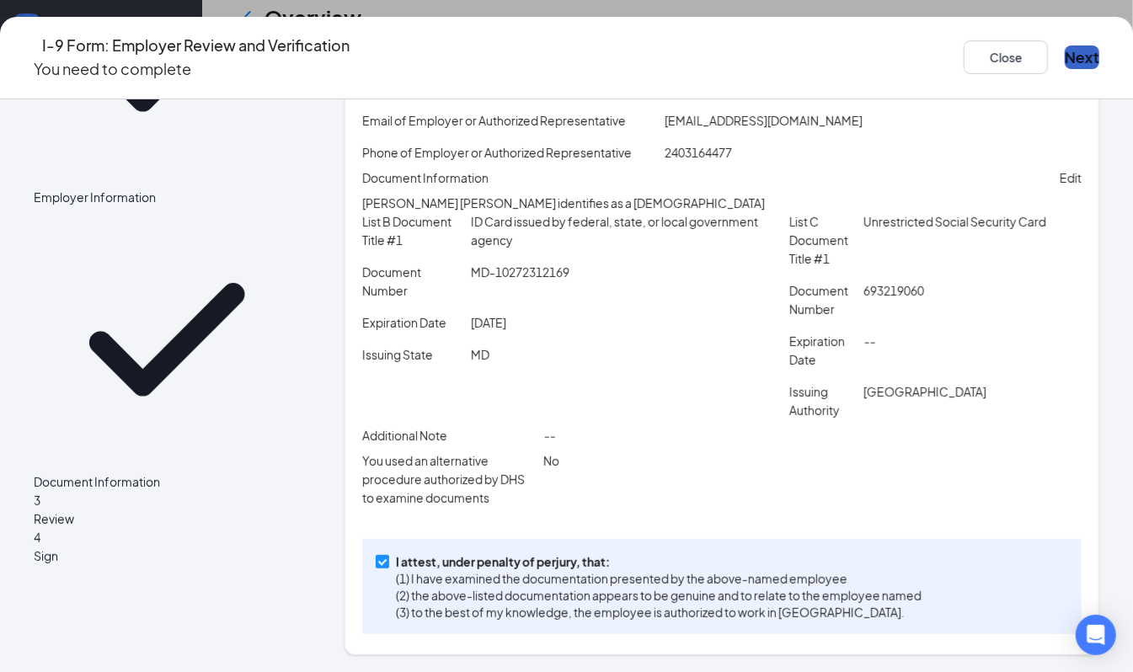
click at [1065, 57] on button "Next" at bounding box center [1082, 58] width 35 height 24
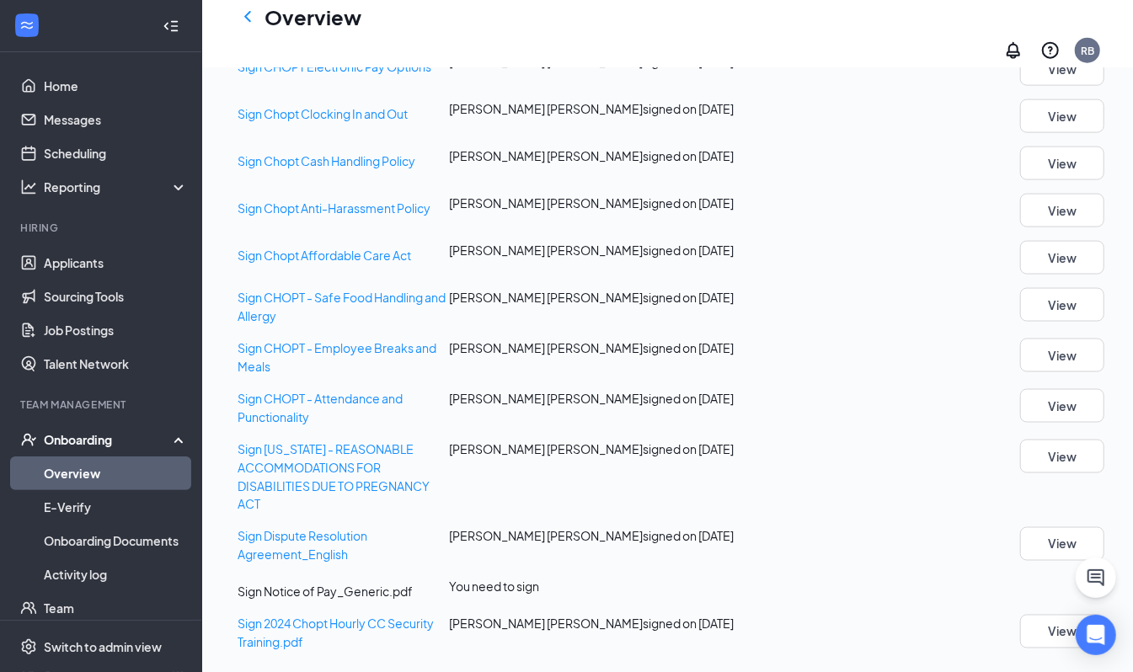
scroll to position [1504, 0]
click at [1080, 578] on button "Sign" at bounding box center [1092, 587] width 24 height 19
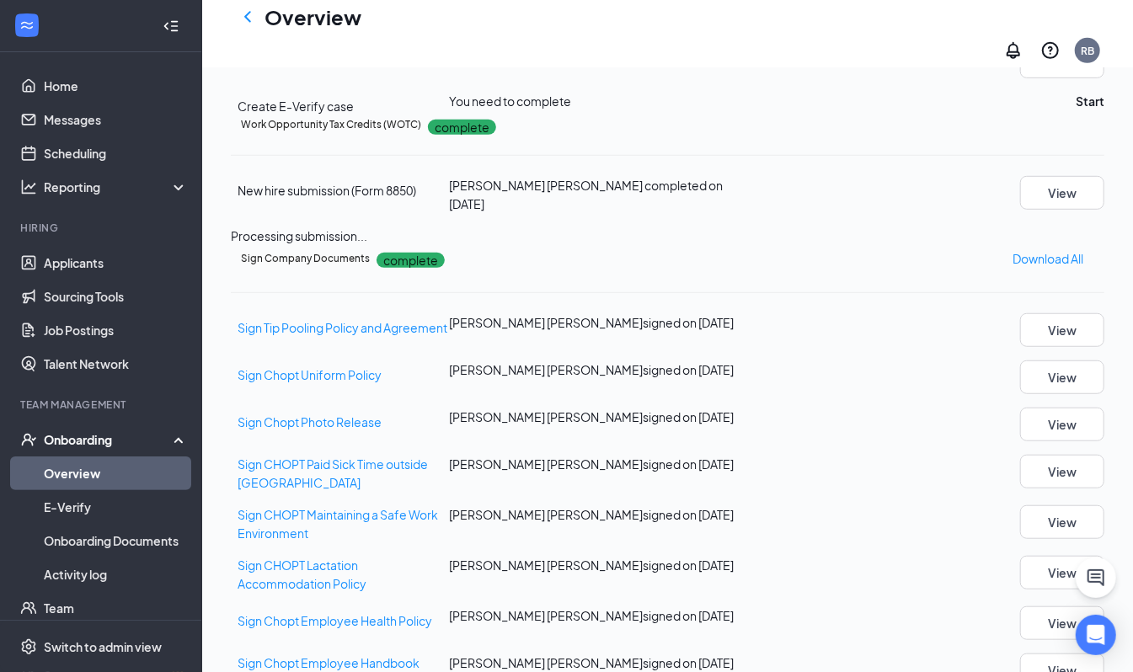
scroll to position [500, 0]
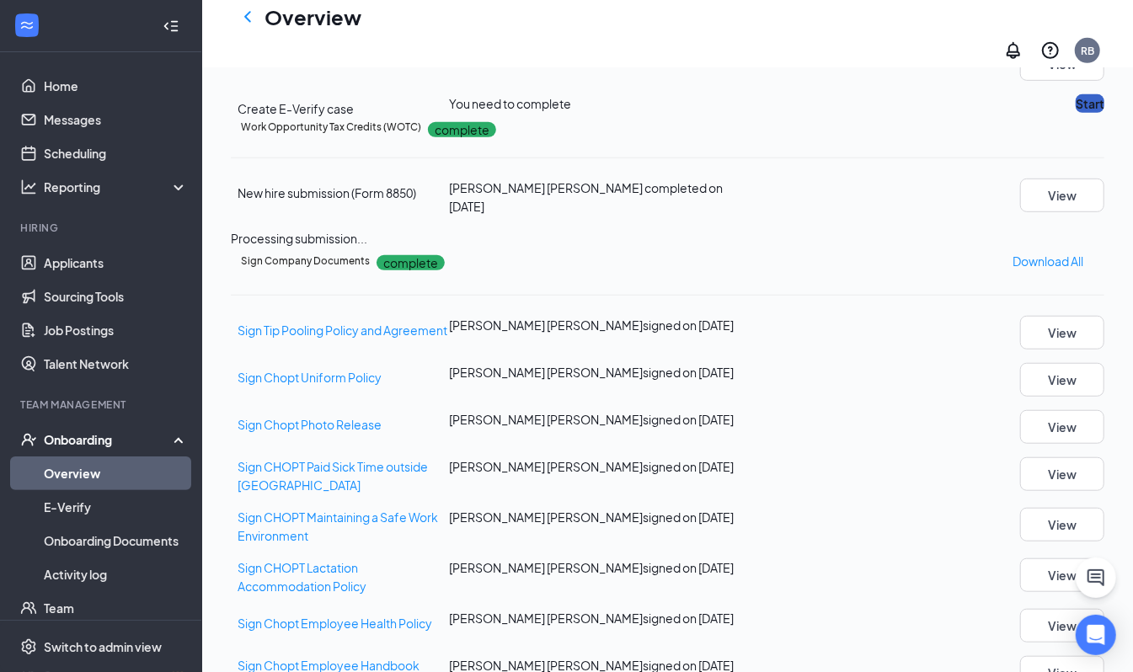
click at [1076, 113] on button "Start" at bounding box center [1090, 103] width 29 height 19
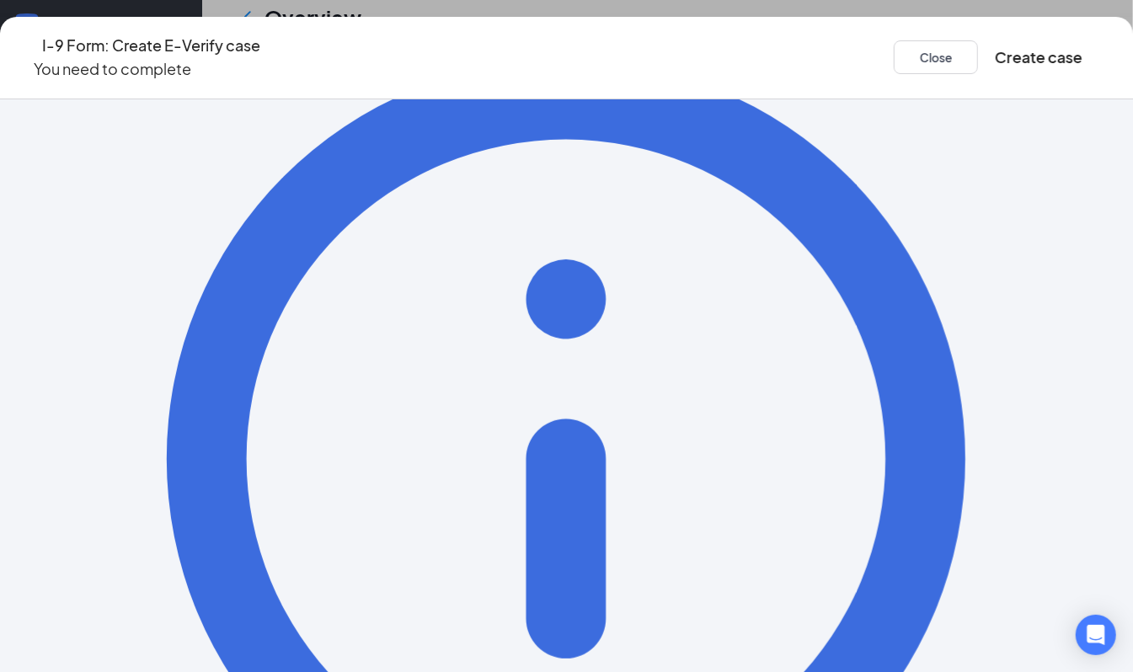
scroll to position [0, 0]
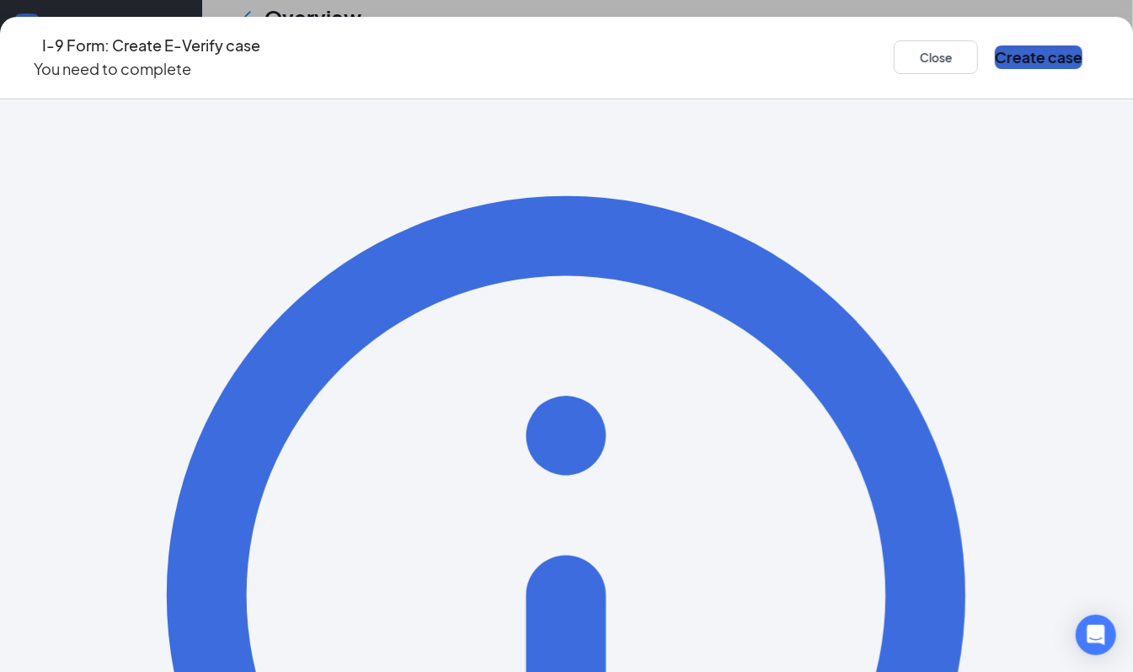
click at [995, 49] on button "Create case" at bounding box center [1039, 58] width 88 height 24
